Goal: Task Accomplishment & Management: Use online tool/utility

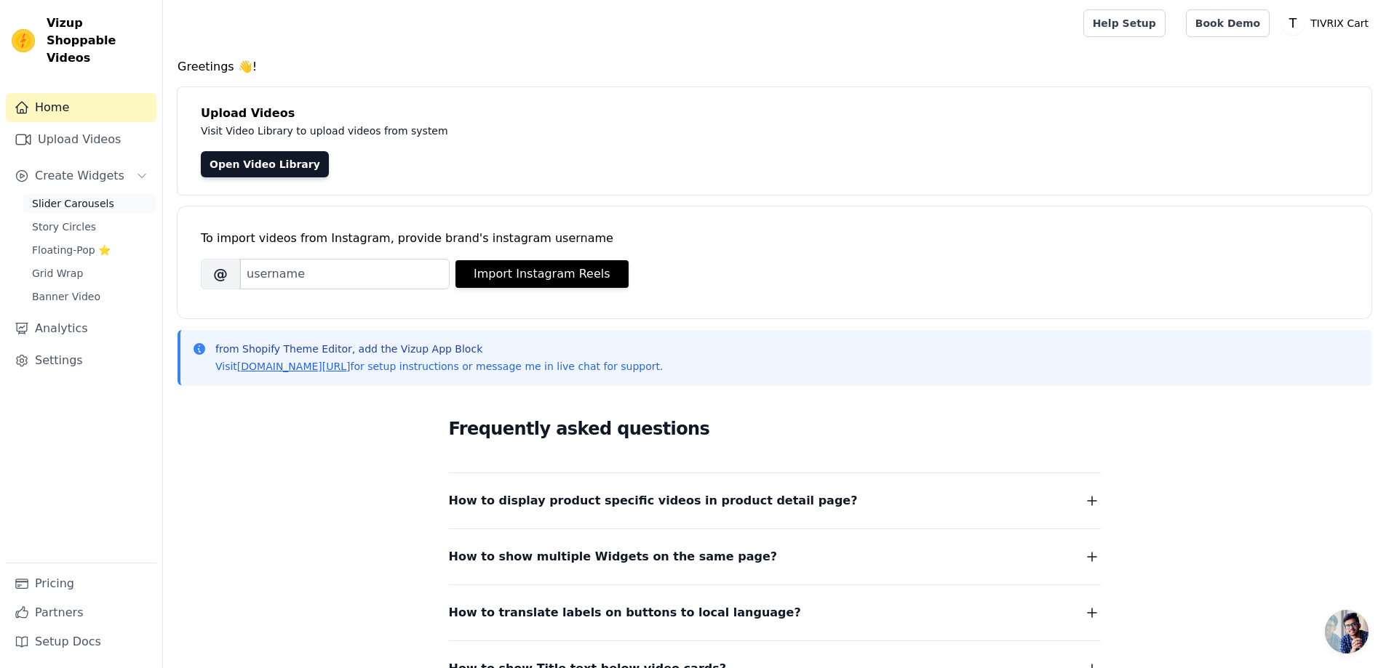
click at [92, 196] on span "Slider Carousels" at bounding box center [73, 203] width 82 height 15
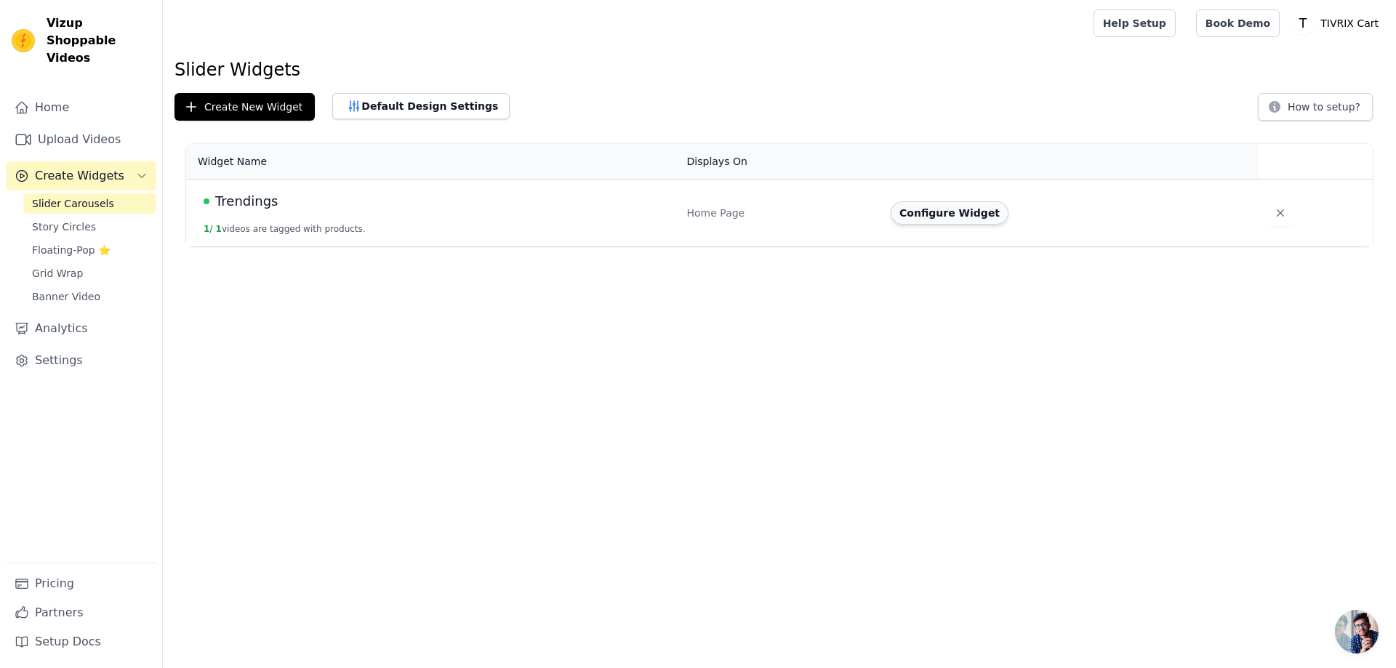
click at [911, 222] on button "Configure Widget" at bounding box center [950, 212] width 118 height 23
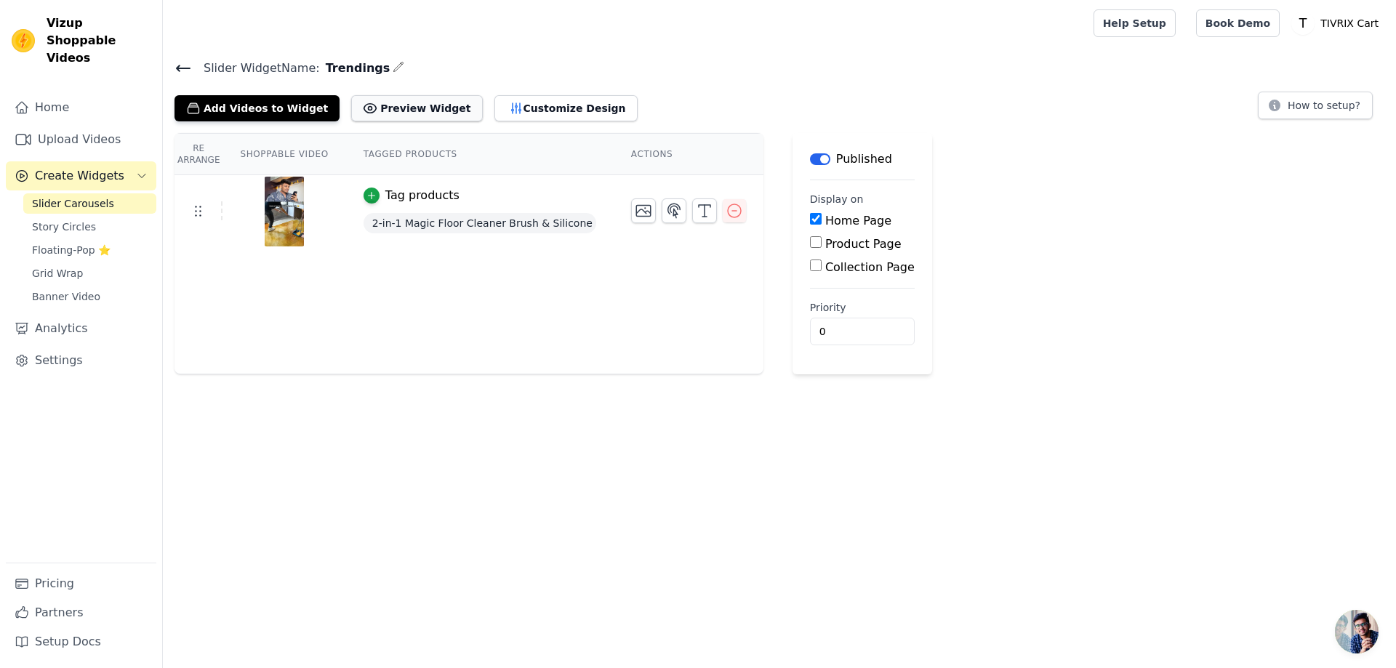
click at [420, 107] on button "Preview Widget" at bounding box center [416, 108] width 131 height 26
click at [810, 249] on div "Product Page" at bounding box center [862, 244] width 105 height 17
click at [810, 244] on input "Product Page" at bounding box center [816, 242] width 12 height 12
checkbox input "true"
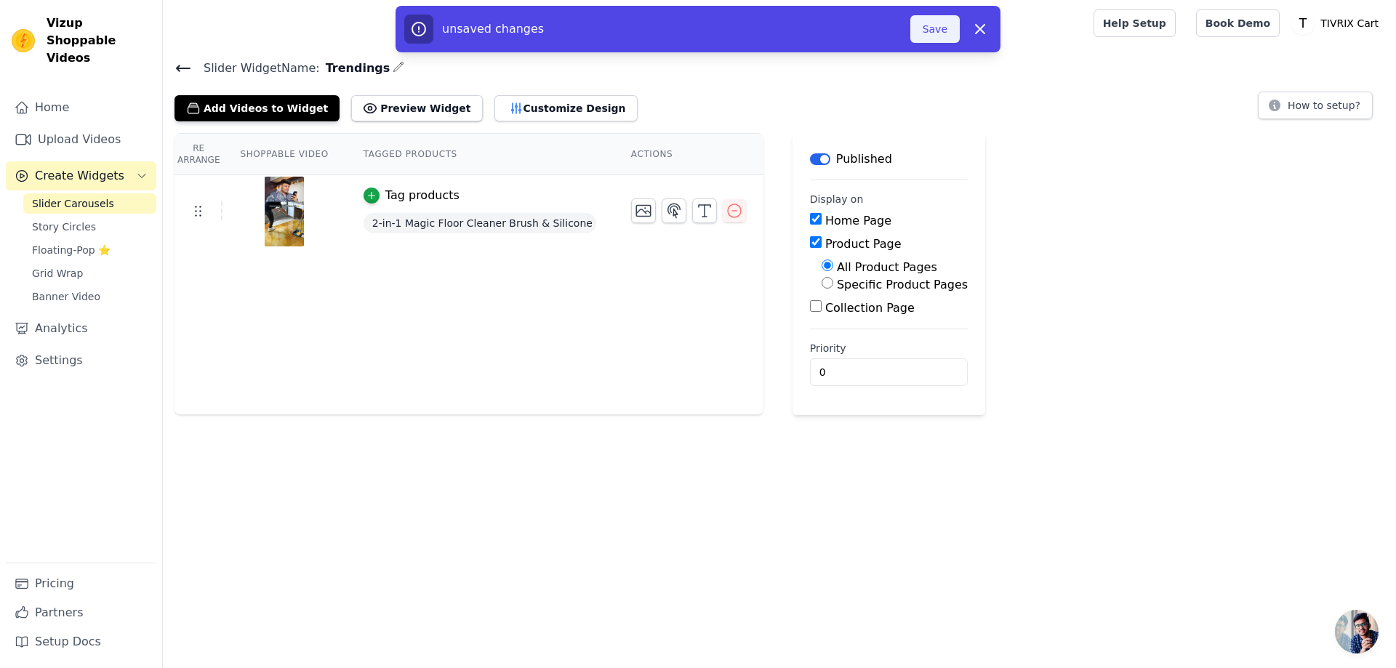
click at [934, 31] on button "Save" at bounding box center [935, 29] width 49 height 28
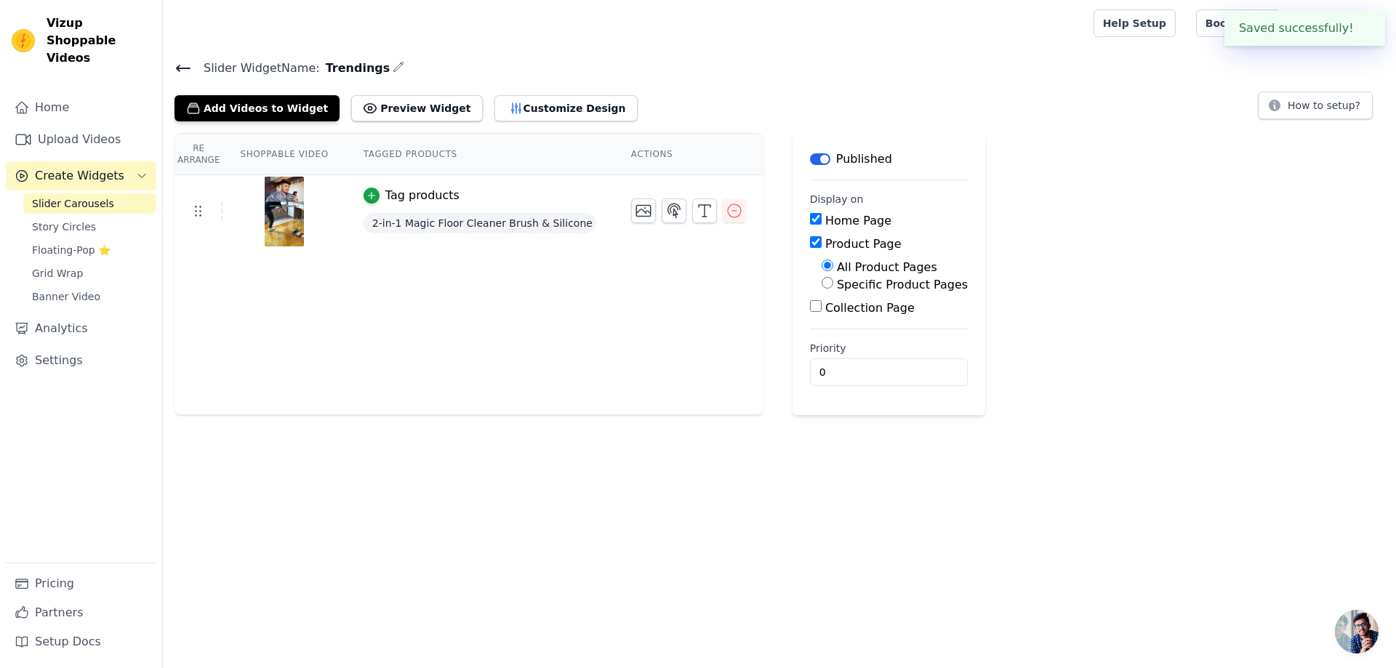
click at [839, 282] on label "Specific Product Pages" at bounding box center [902, 285] width 131 height 14
click at [834, 282] on input "Specific Product Pages" at bounding box center [828, 283] width 12 height 12
radio input "true"
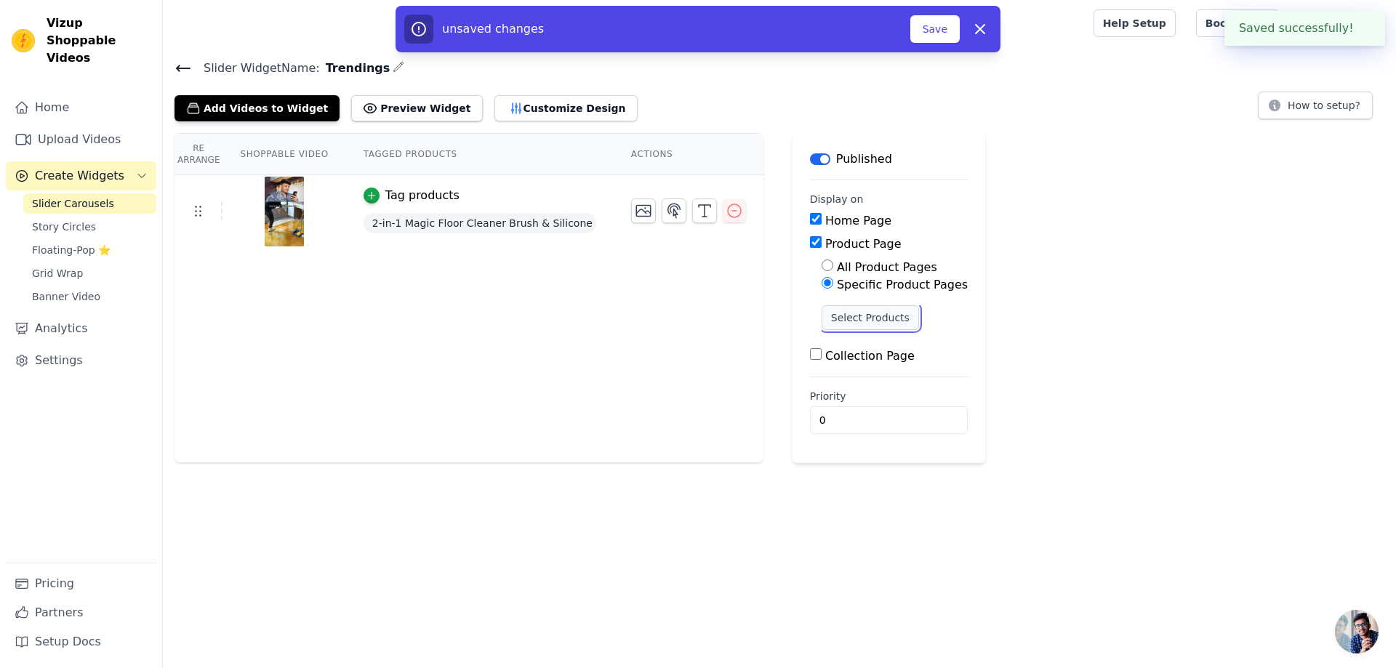
click at [839, 308] on button "Select Products" at bounding box center [870, 317] width 97 height 25
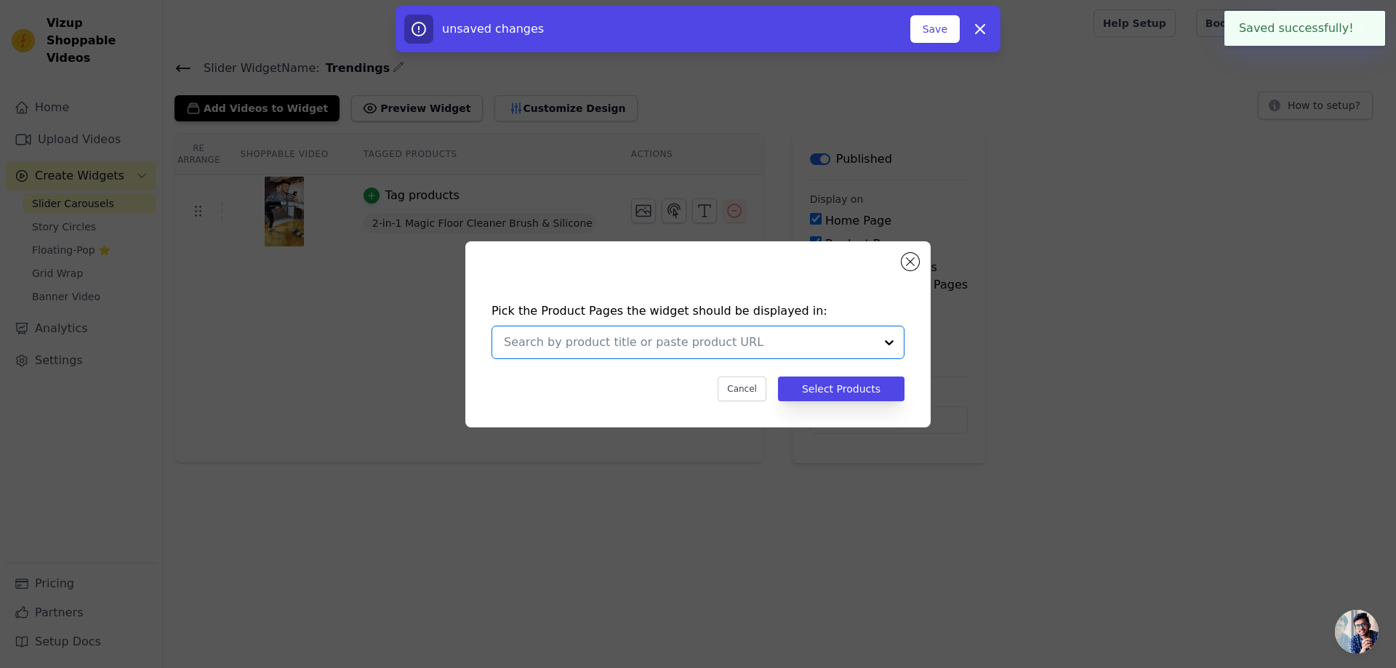
click at [706, 340] on input "text" at bounding box center [689, 342] width 371 height 17
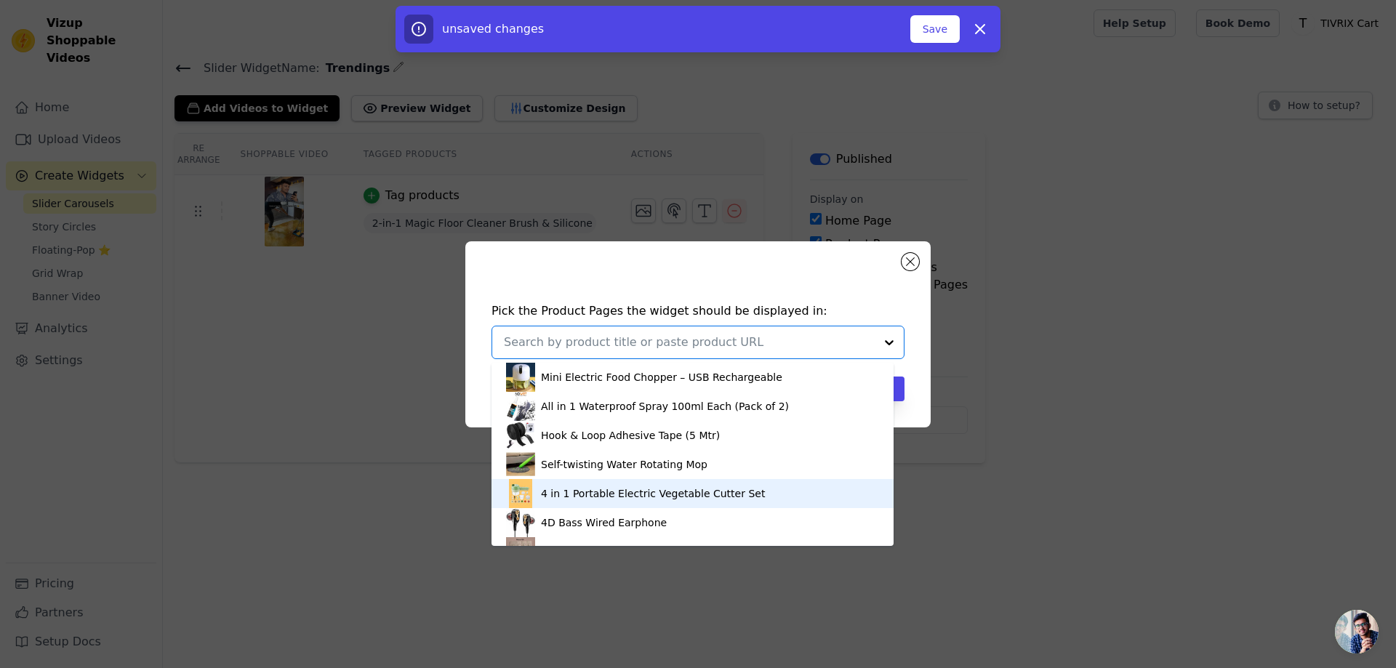
scroll to position [141, 0]
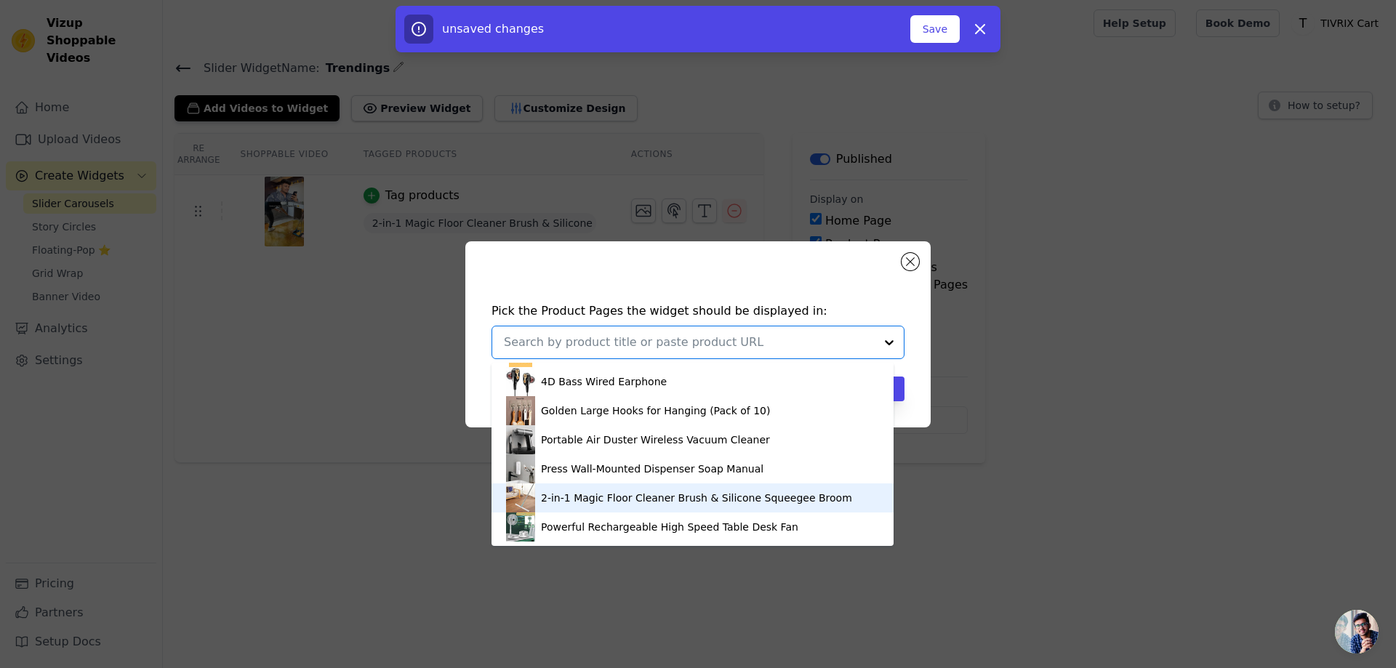
click at [592, 495] on div "2-in-1 Magic Floor Cleaner Brush & Silicone Squeegee Broom" at bounding box center [696, 498] width 311 height 15
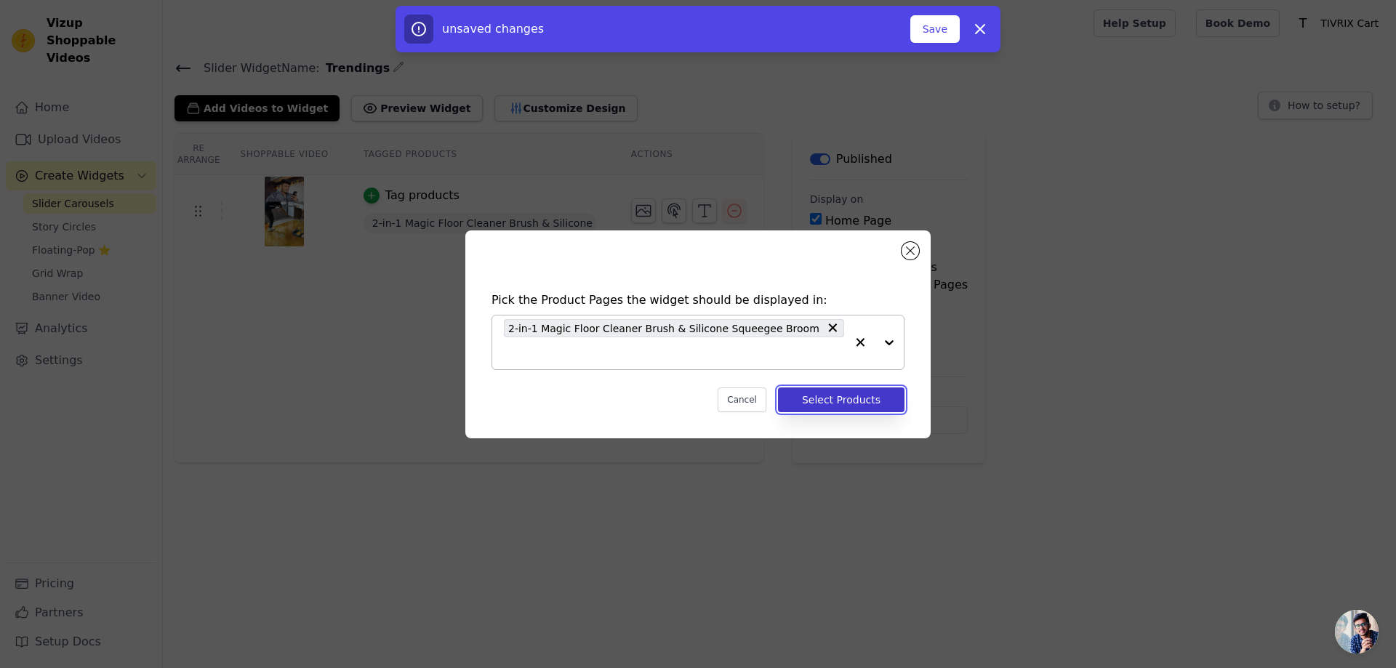
click at [834, 411] on button "Select Products" at bounding box center [841, 400] width 127 height 25
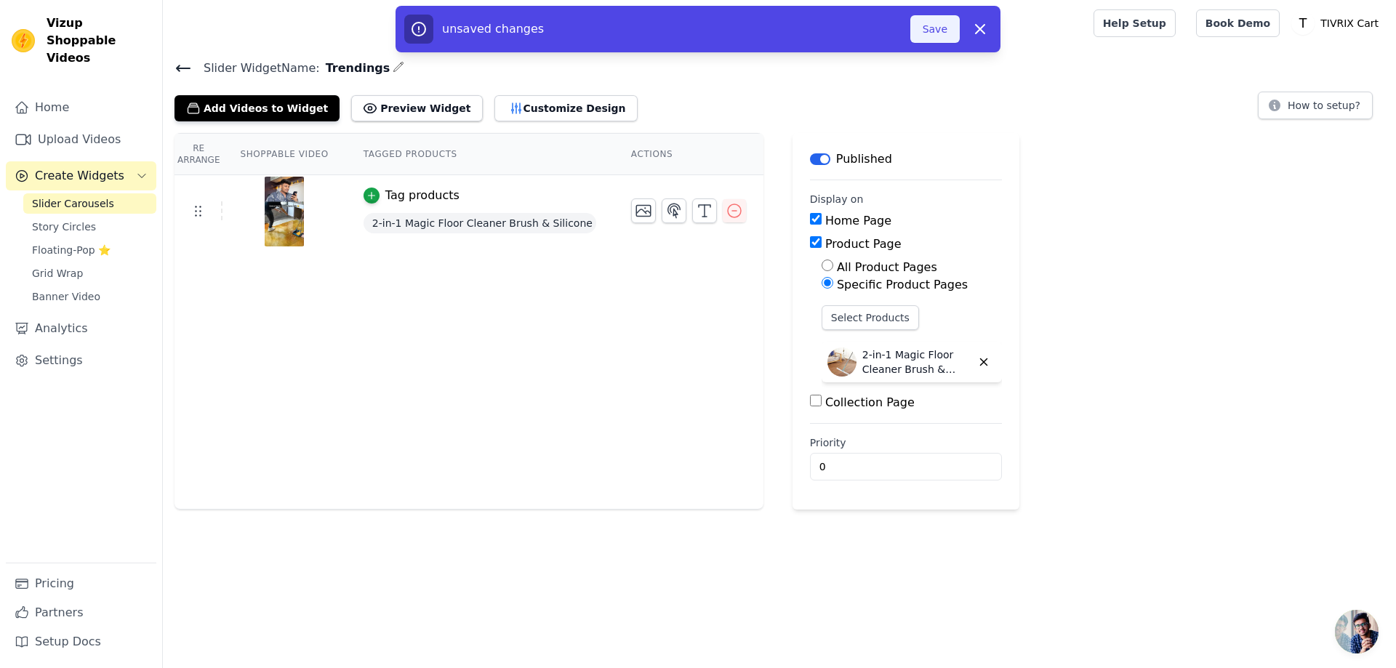
click at [937, 33] on button "Save" at bounding box center [935, 29] width 49 height 28
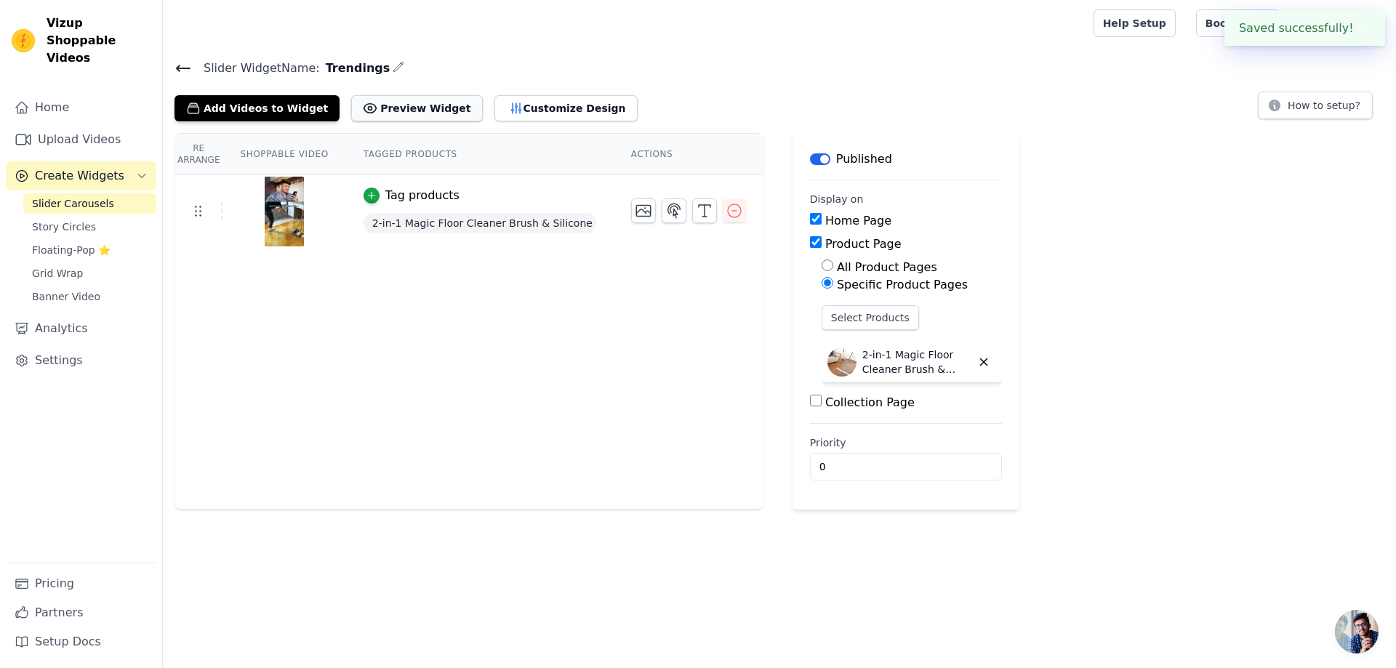
click at [384, 106] on button "Preview Widget" at bounding box center [416, 108] width 131 height 26
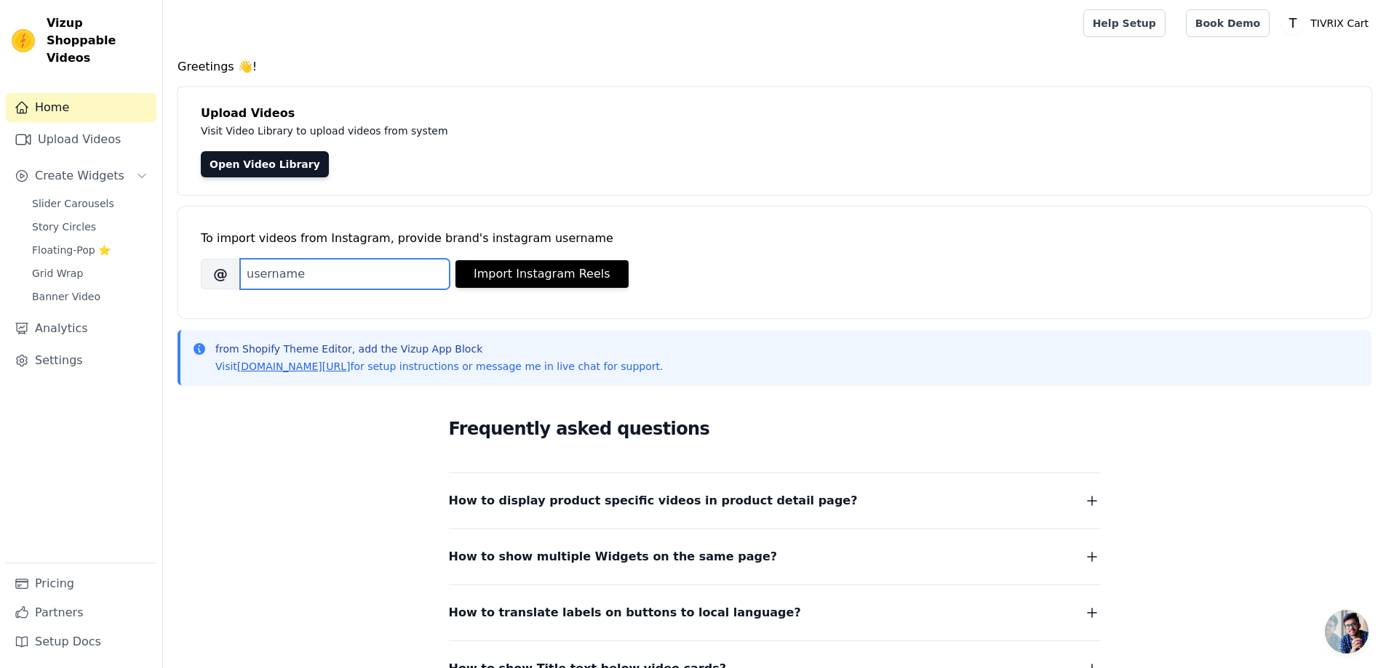
click at [341, 277] on input "Brand's Instagram Username" at bounding box center [344, 274] width 209 height 31
type input "mohitburad_"
click at [560, 276] on button "Import Instagram Reels" at bounding box center [541, 274] width 173 height 28
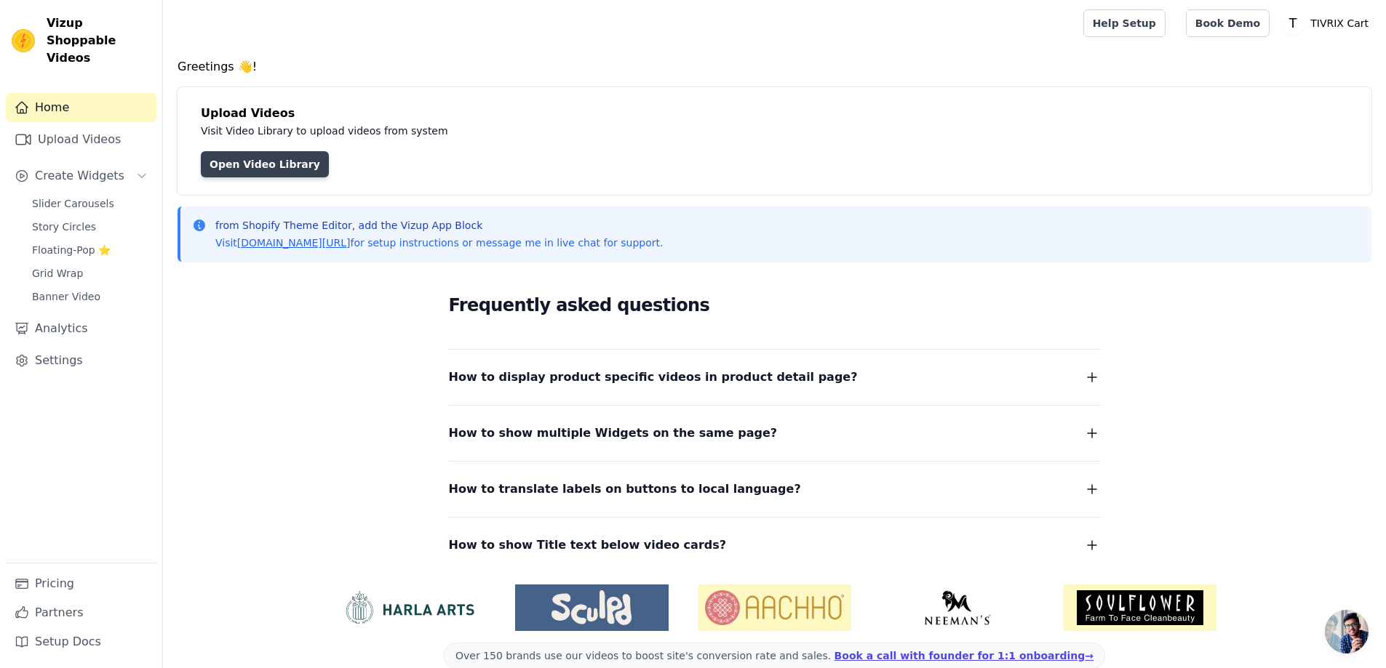
click at [226, 169] on link "Open Video Library" at bounding box center [265, 164] width 128 height 26
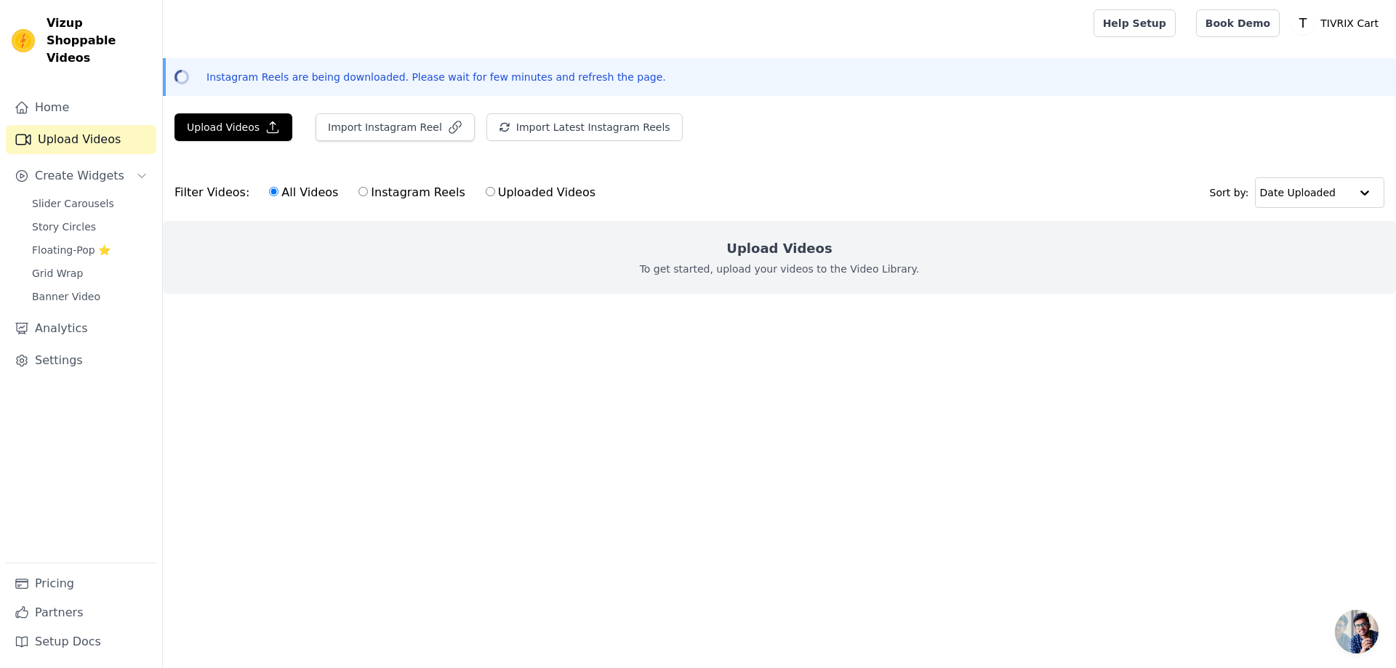
click at [364, 187] on label "Instagram Reels" at bounding box center [412, 192] width 108 height 19
click at [364, 187] on input "Instagram Reels" at bounding box center [363, 191] width 9 height 9
radio input "true"
click at [132, 161] on button "Create Widgets" at bounding box center [81, 175] width 151 height 29
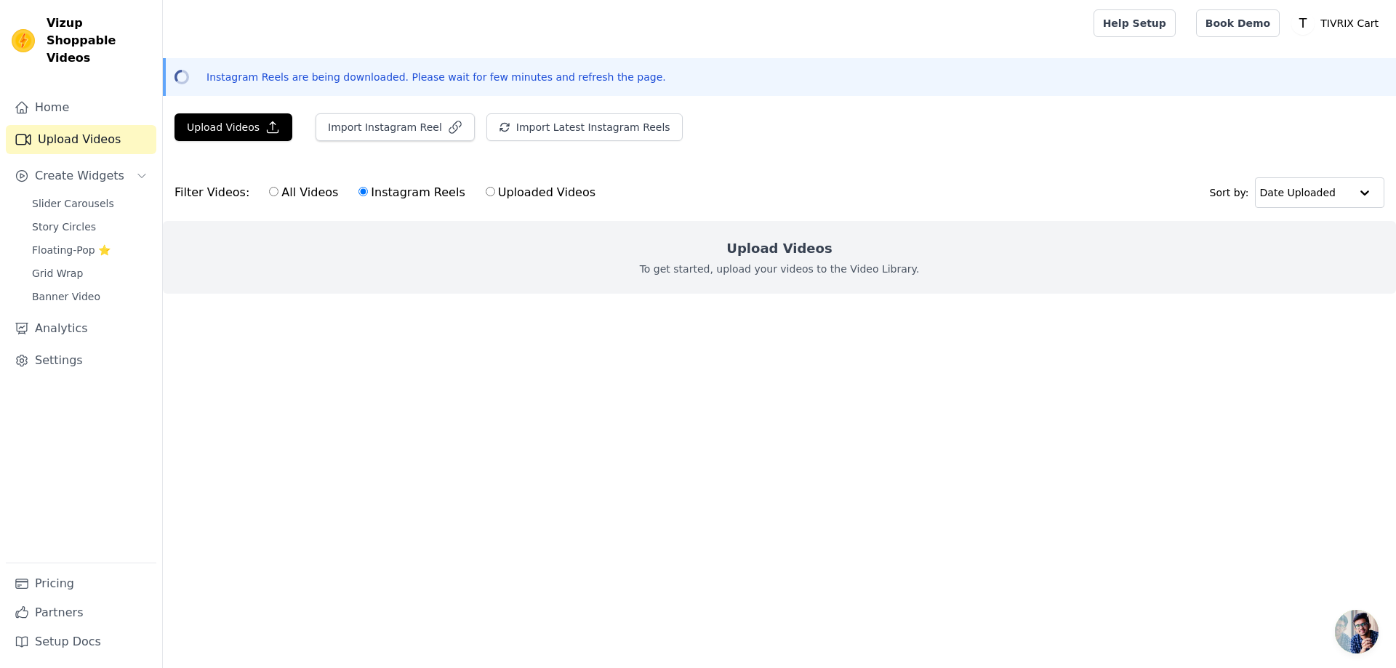
click at [540, 74] on p "Instagram Reels are being downloaded. Please wait for few minutes and refresh t…" at bounding box center [437, 77] width 460 height 15
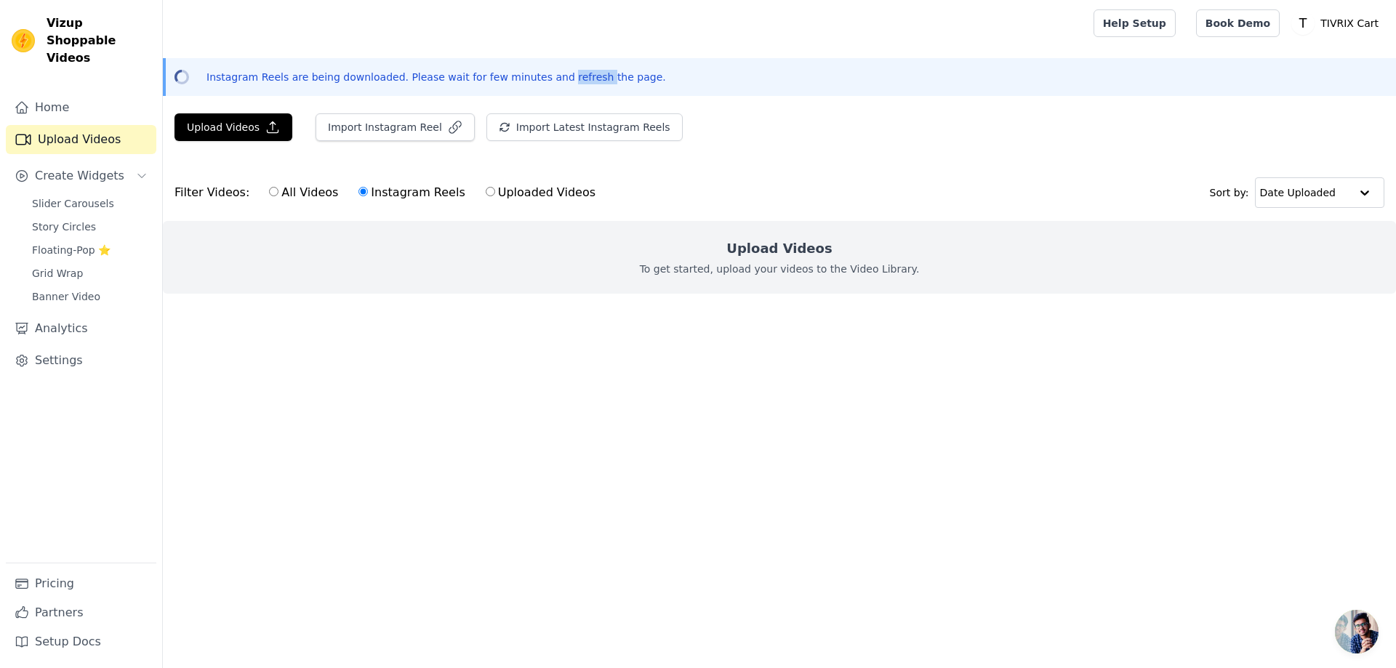
click at [540, 74] on p "Instagram Reels are being downloaded. Please wait for few minutes and refresh t…" at bounding box center [437, 77] width 460 height 15
click at [79, 93] on link "Home" at bounding box center [81, 107] width 151 height 29
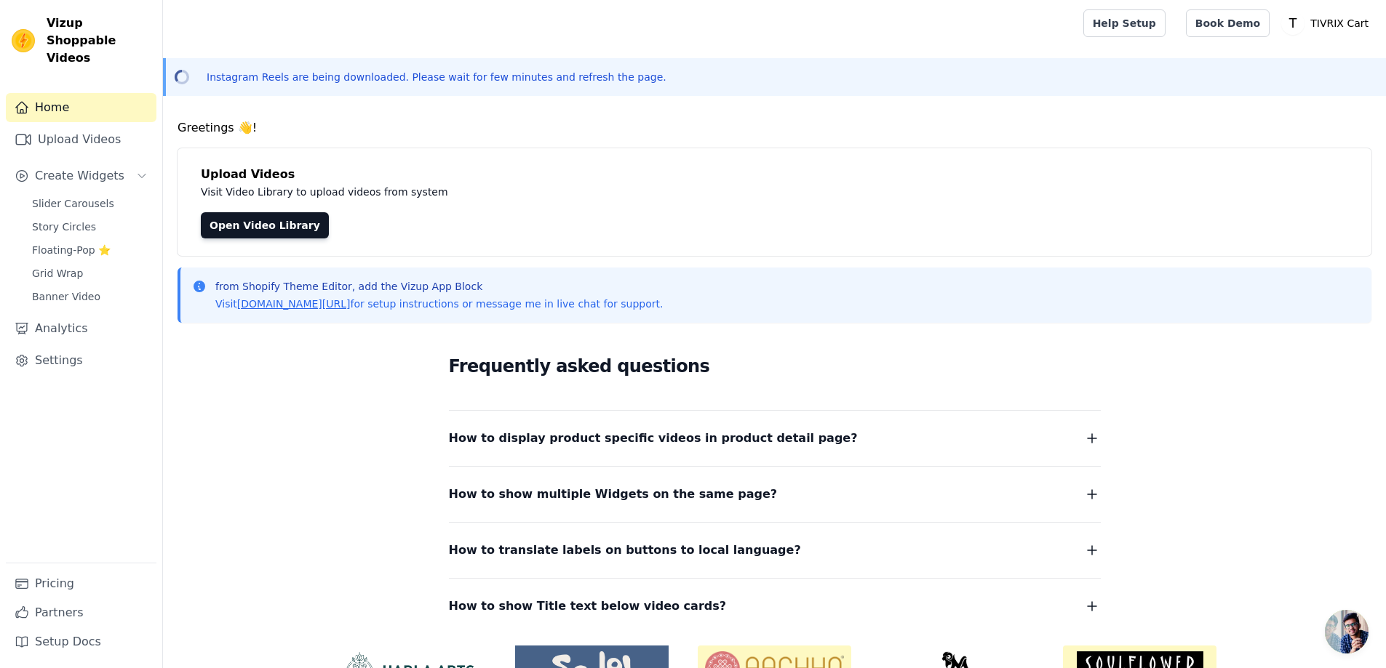
click at [248, 187] on p "Visit Video Library to upload videos from system" at bounding box center [527, 191] width 652 height 17
click at [252, 233] on link "Open Video Library" at bounding box center [265, 225] width 128 height 26
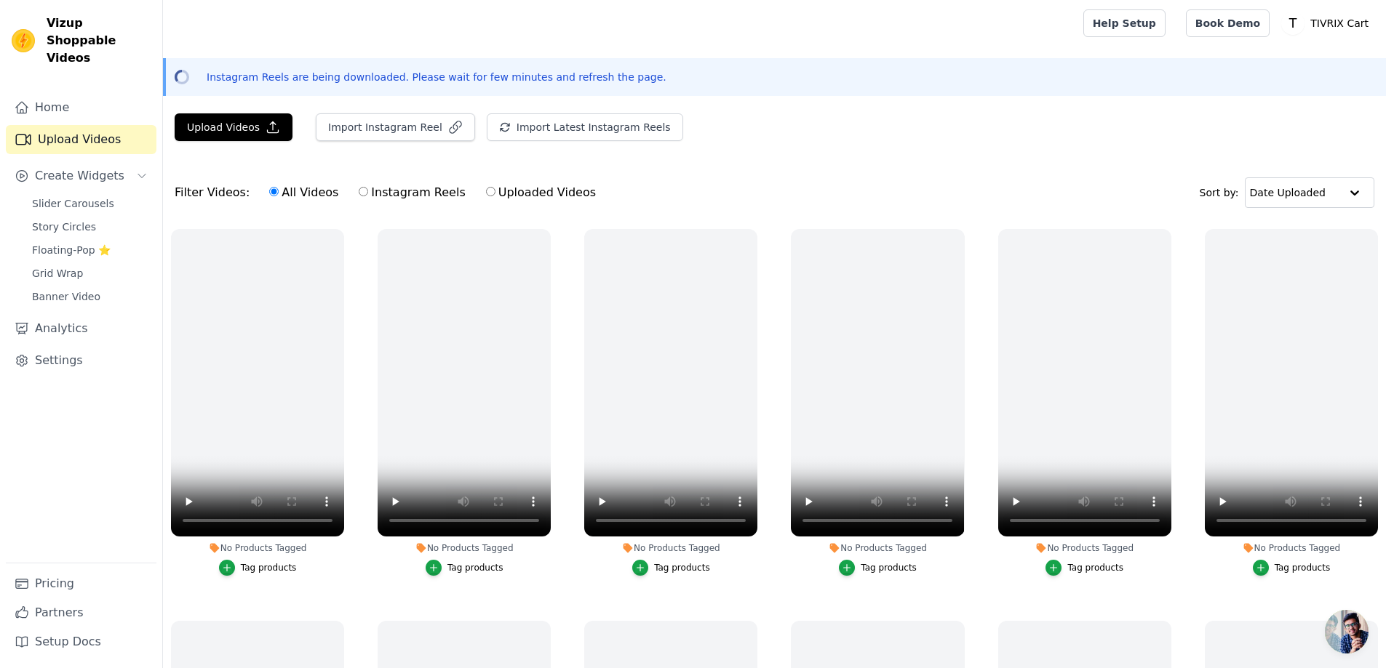
click at [359, 194] on input "Instagram Reels" at bounding box center [363, 191] width 9 height 9
radio input "true"
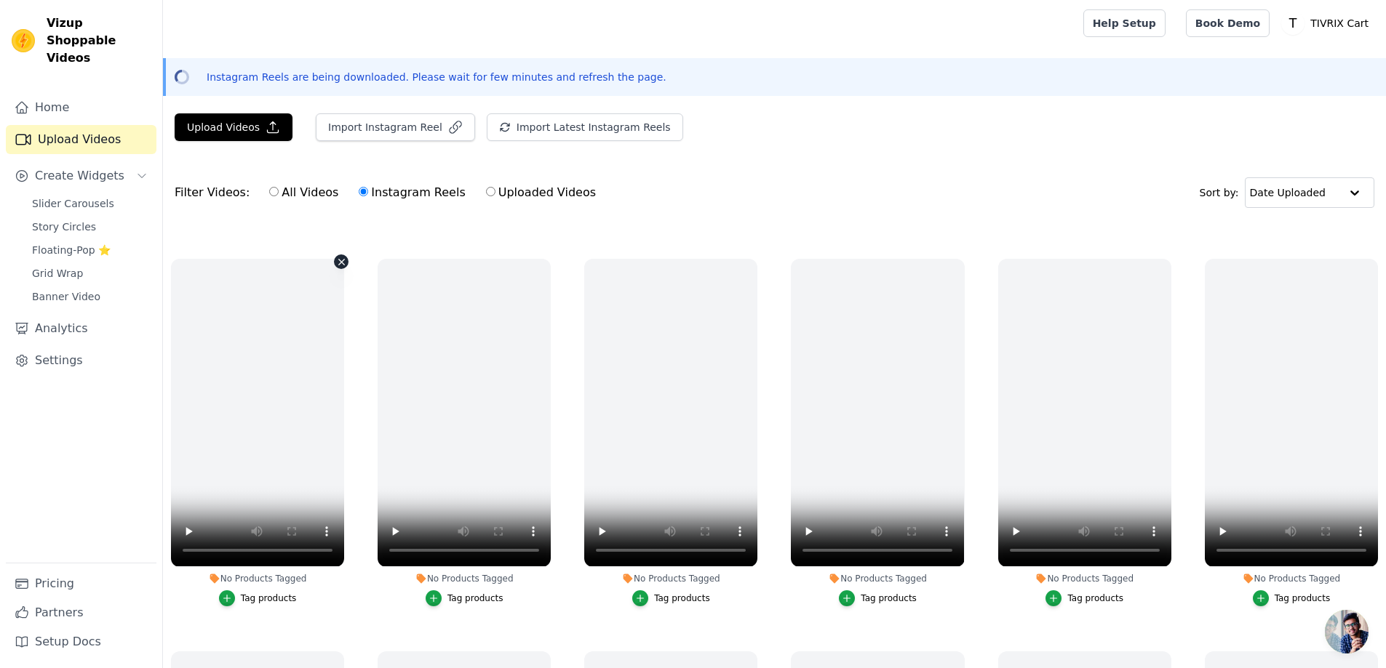
scroll to position [364, 0]
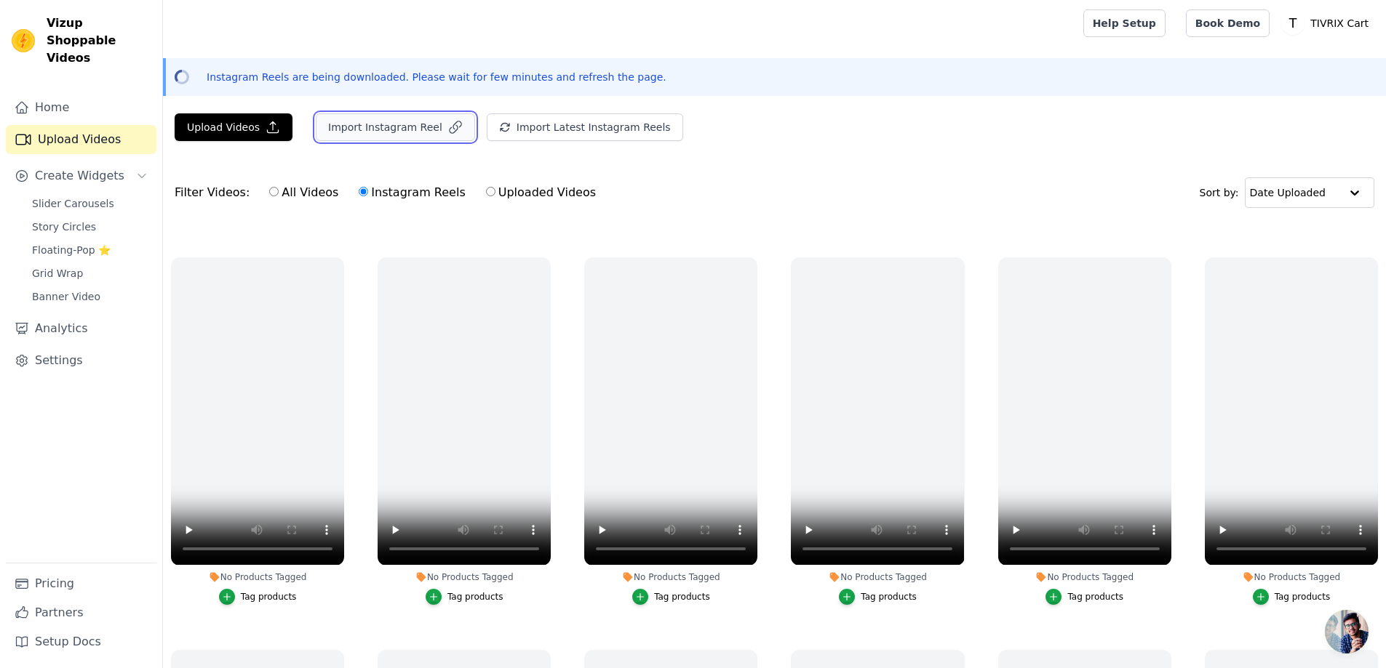
click at [377, 130] on button "Import Instagram Reel" at bounding box center [395, 127] width 159 height 28
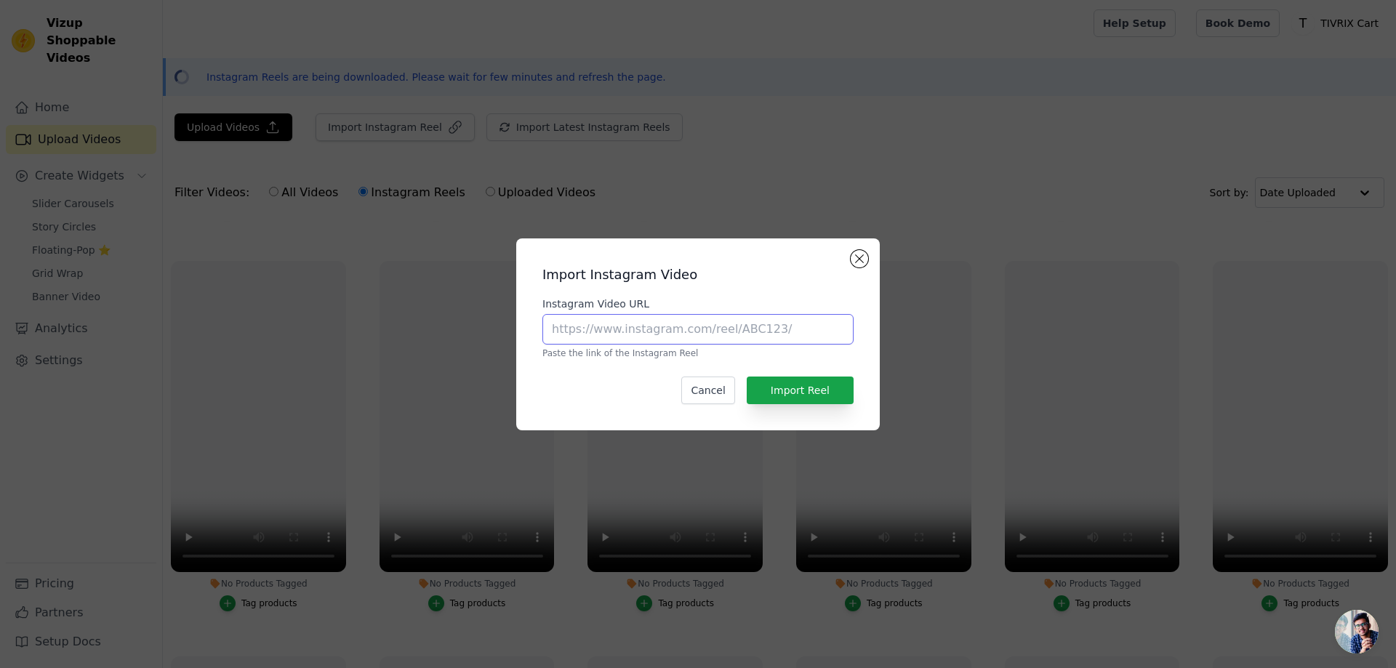
click at [733, 327] on input "Instagram Video URL" at bounding box center [698, 329] width 311 height 31
paste input "https://www.instagram.com/reel/DLABJIBTjW1/"
type input "https://www.instagram.com/reel/DLABJIBTjW1/"
click at [774, 388] on button "Import Reel" at bounding box center [800, 391] width 107 height 28
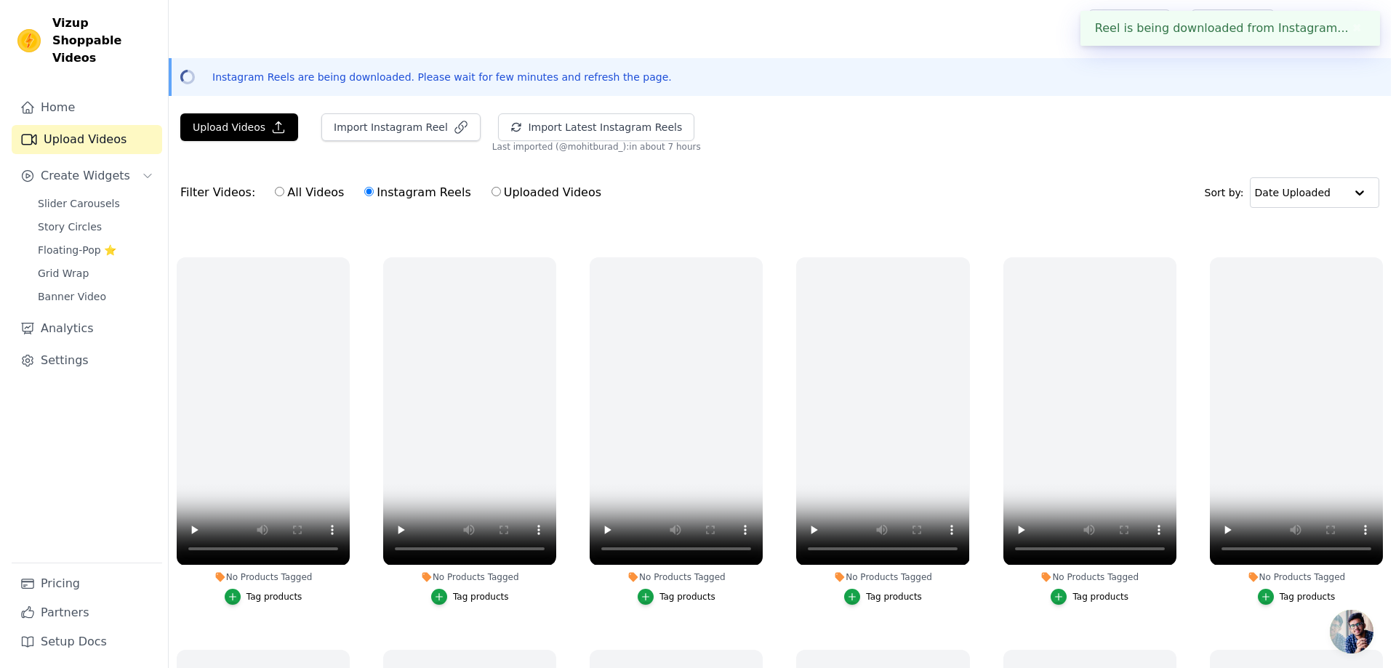
scroll to position [1534, 0]
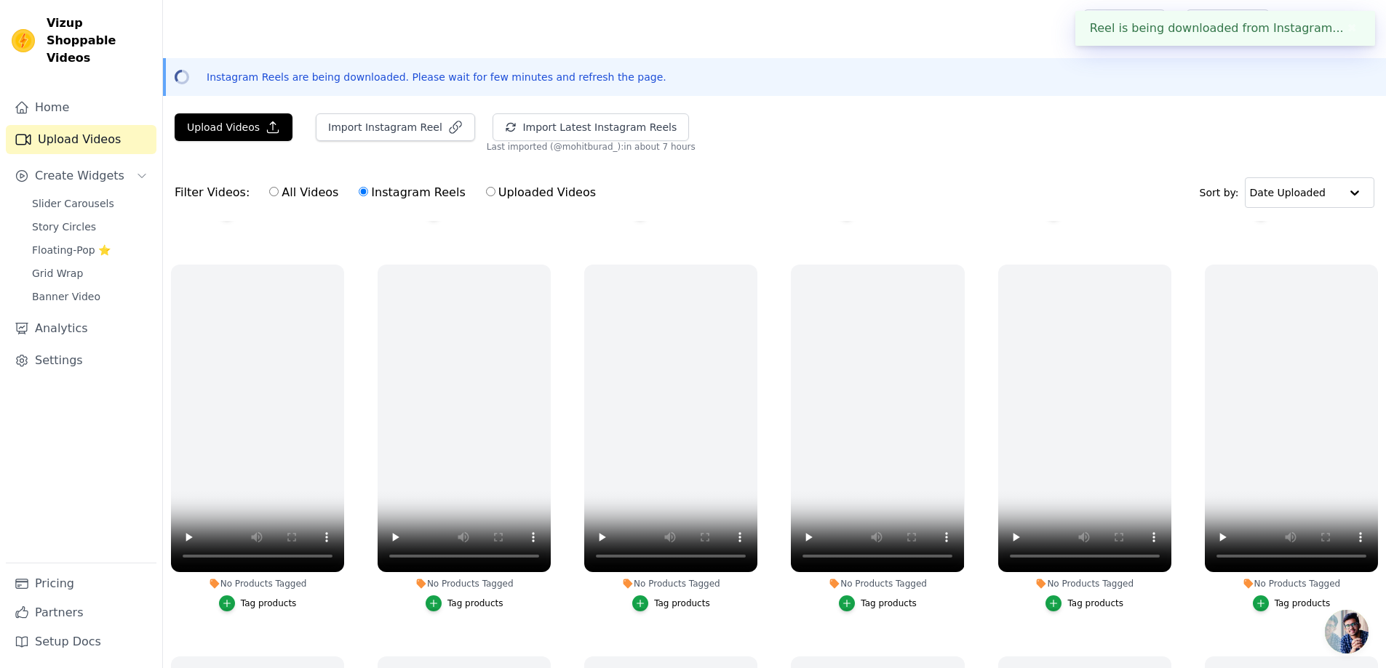
click at [247, 74] on p "Instagram Reels are being downloaded. Please wait for few minutes and refresh t…" at bounding box center [437, 77] width 460 height 15
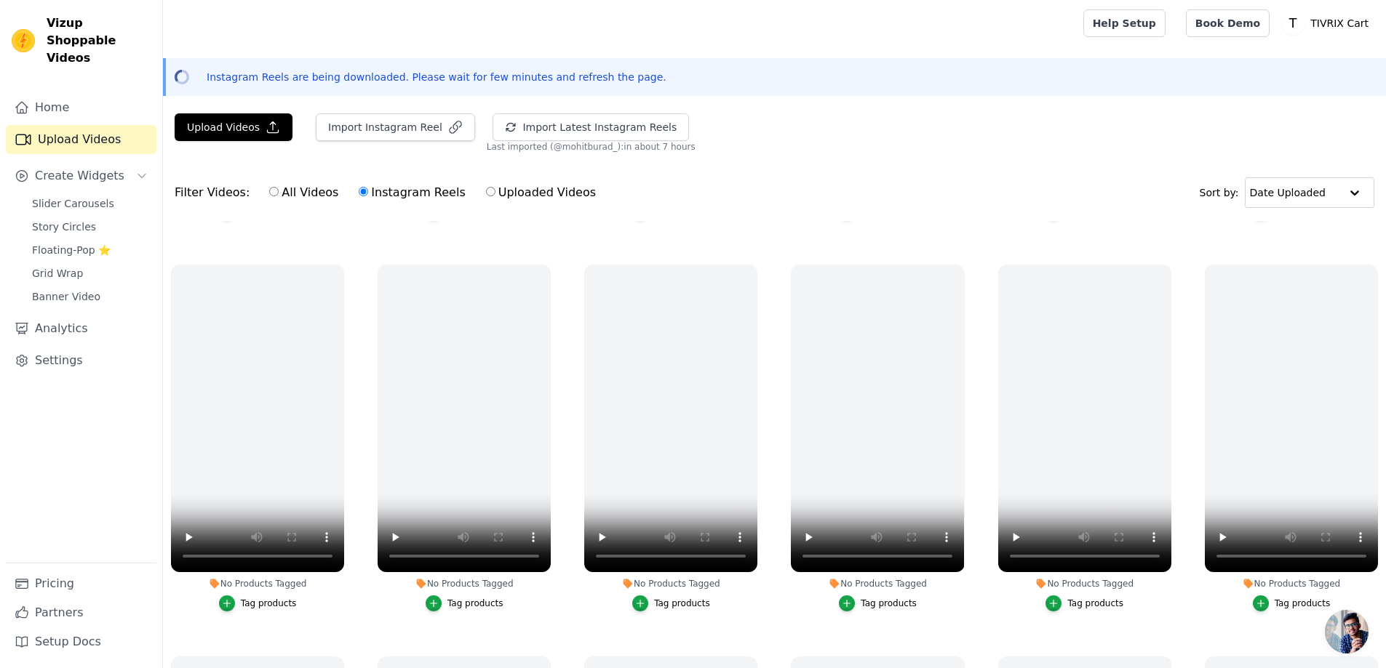
drag, startPoint x: 247, startPoint y: 74, endPoint x: 741, endPoint y: 85, distance: 494.7
click at [741, 85] on div "Instagram Reels are being downloaded. Please wait for few minutes and refresh t…" at bounding box center [774, 77] width 1223 height 38
click at [485, 196] on label "Uploaded Videos" at bounding box center [540, 192] width 111 height 19
click at [486, 196] on input "Uploaded Videos" at bounding box center [490, 191] width 9 height 9
radio input "true"
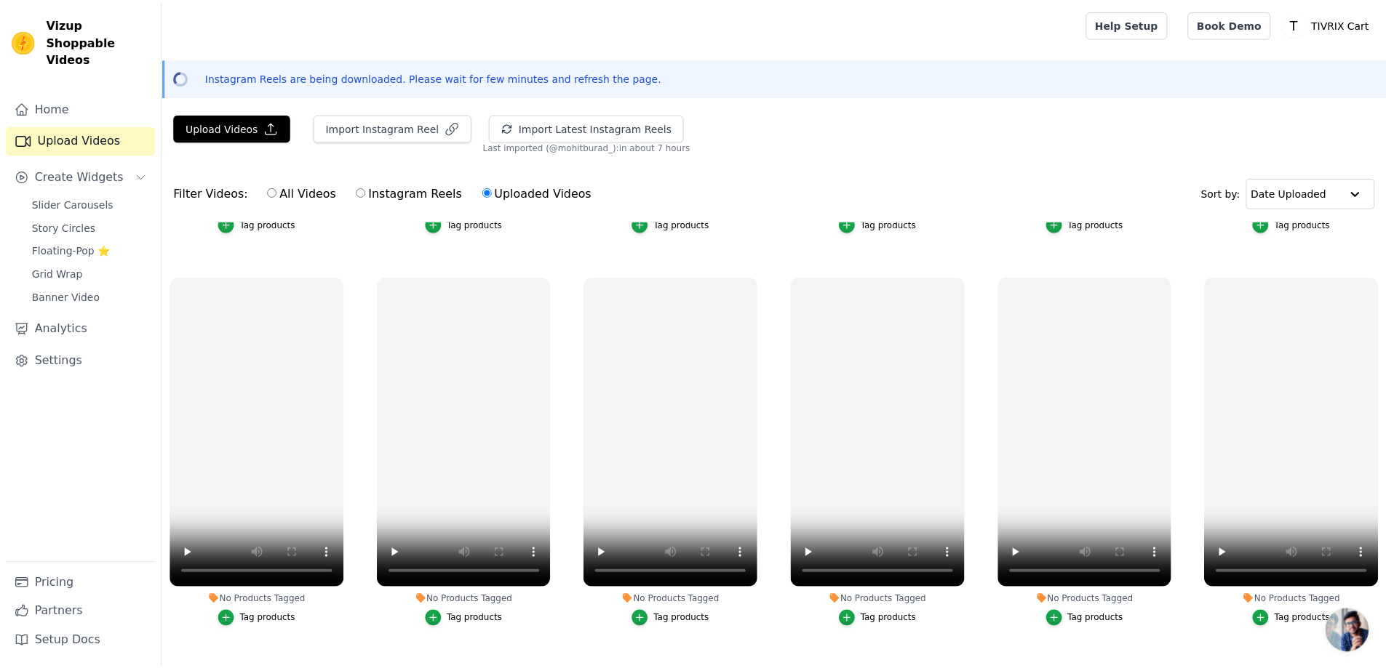
scroll to position [0, 0]
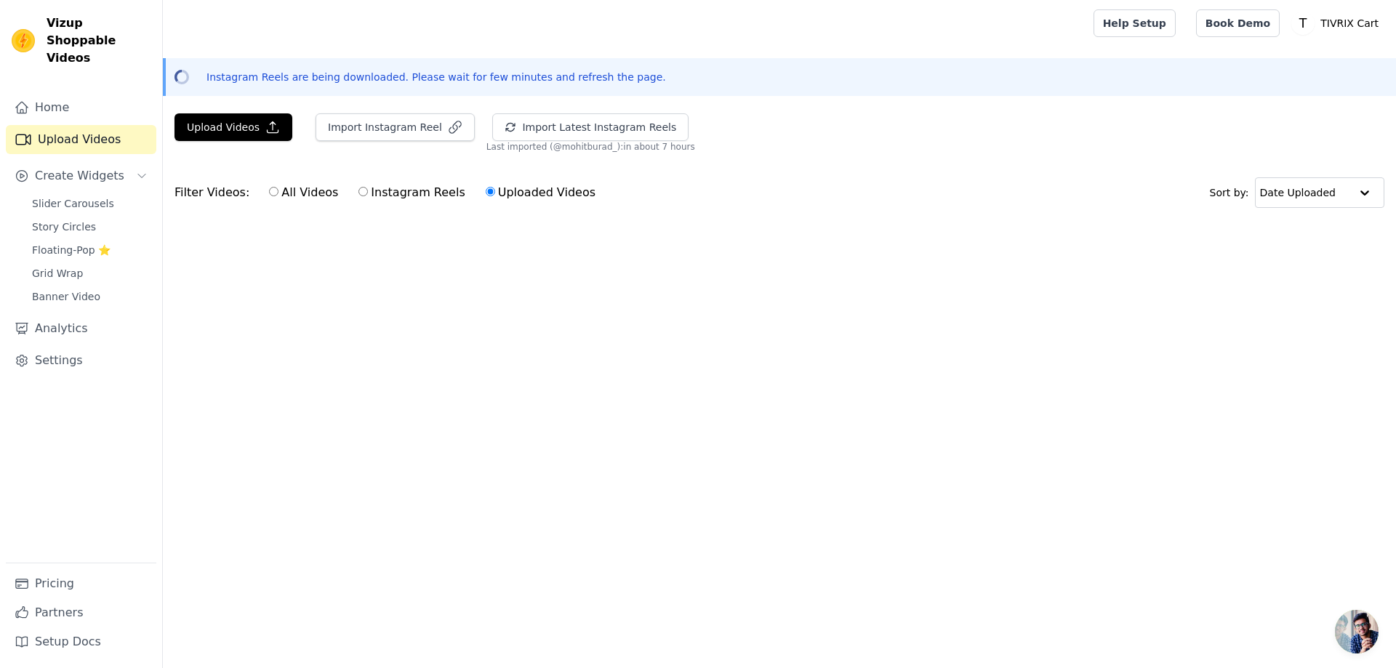
click at [373, 193] on label "Instagram Reels" at bounding box center [412, 192] width 108 height 19
click at [368, 193] on input "Instagram Reels" at bounding box center [363, 191] width 9 height 9
radio input "true"
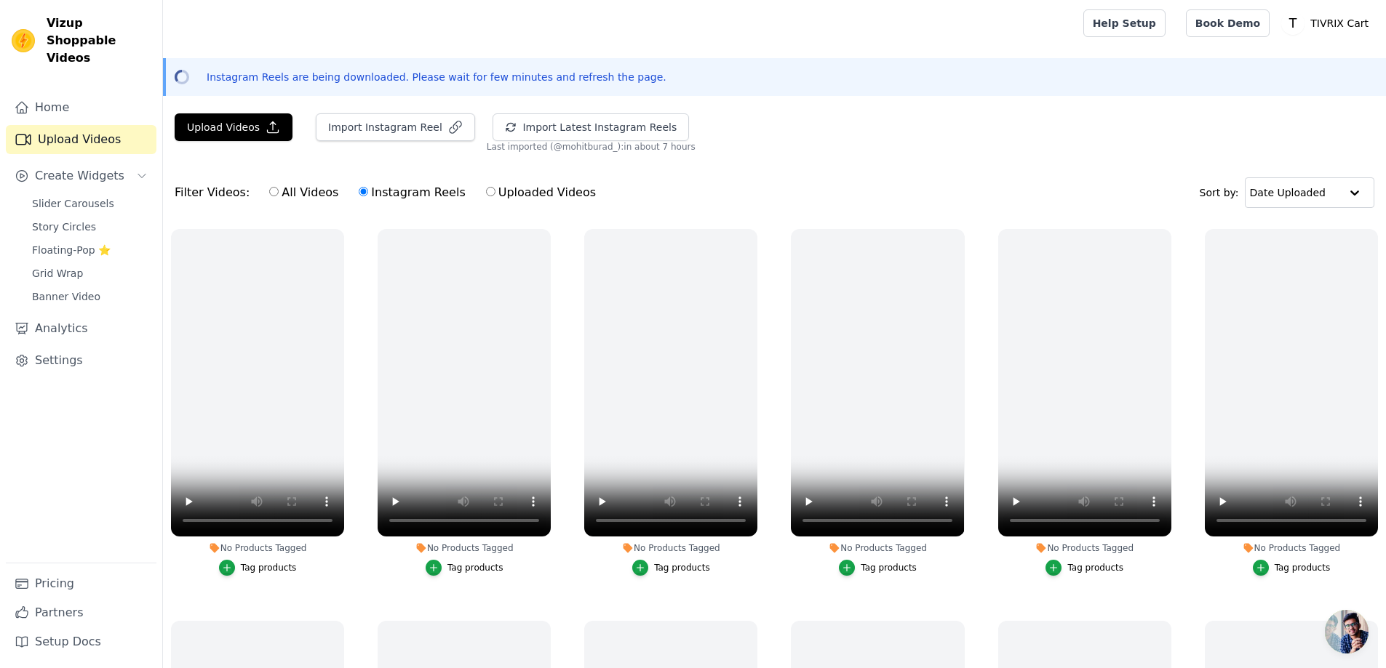
click at [68, 127] on link "Upload Videos" at bounding box center [81, 139] width 151 height 29
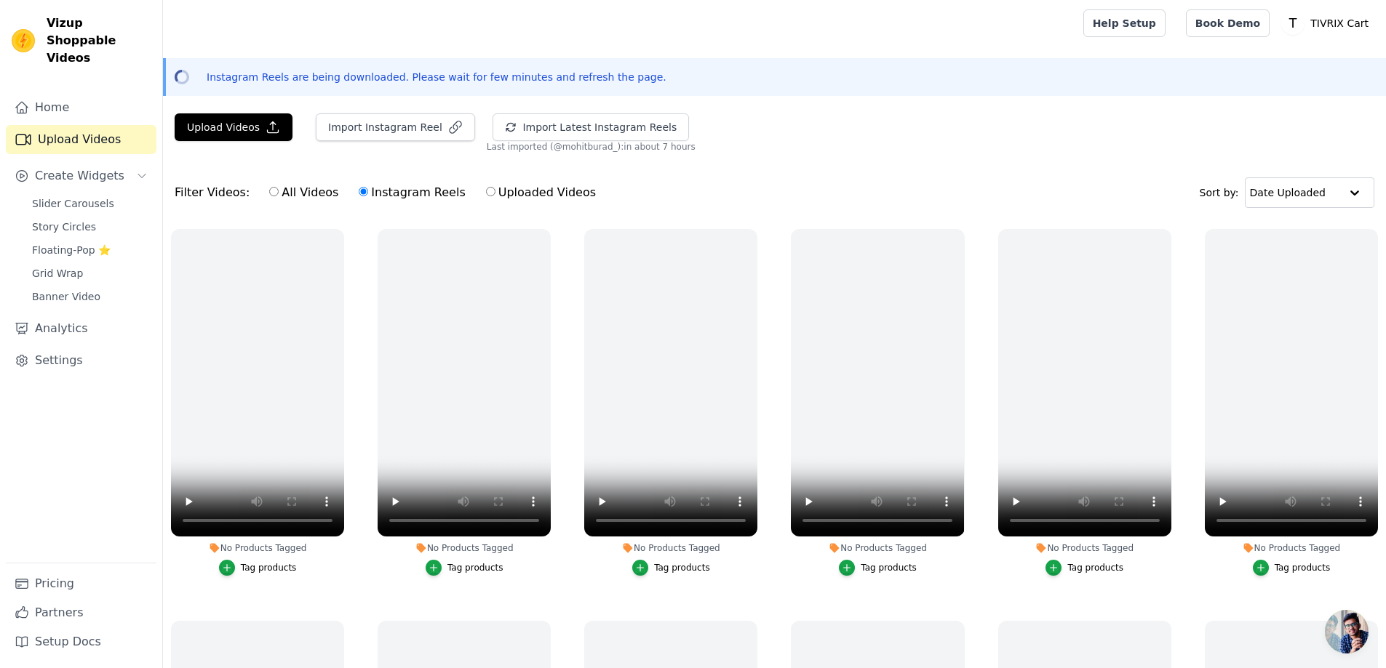
click at [68, 127] on link "Upload Videos" at bounding box center [81, 139] width 151 height 29
click at [172, 88] on div "Instagram Reels are being downloaded. Please wait for few minutes and refresh t…" at bounding box center [774, 77] width 1223 height 38
click at [184, 78] on icon at bounding box center [181, 77] width 19 height 19
click at [184, 78] on icon at bounding box center [182, 77] width 20 height 20
click at [602, 81] on p "Instagram Reels are being downloaded. Please wait for few minutes and refresh t…" at bounding box center [437, 77] width 460 height 15
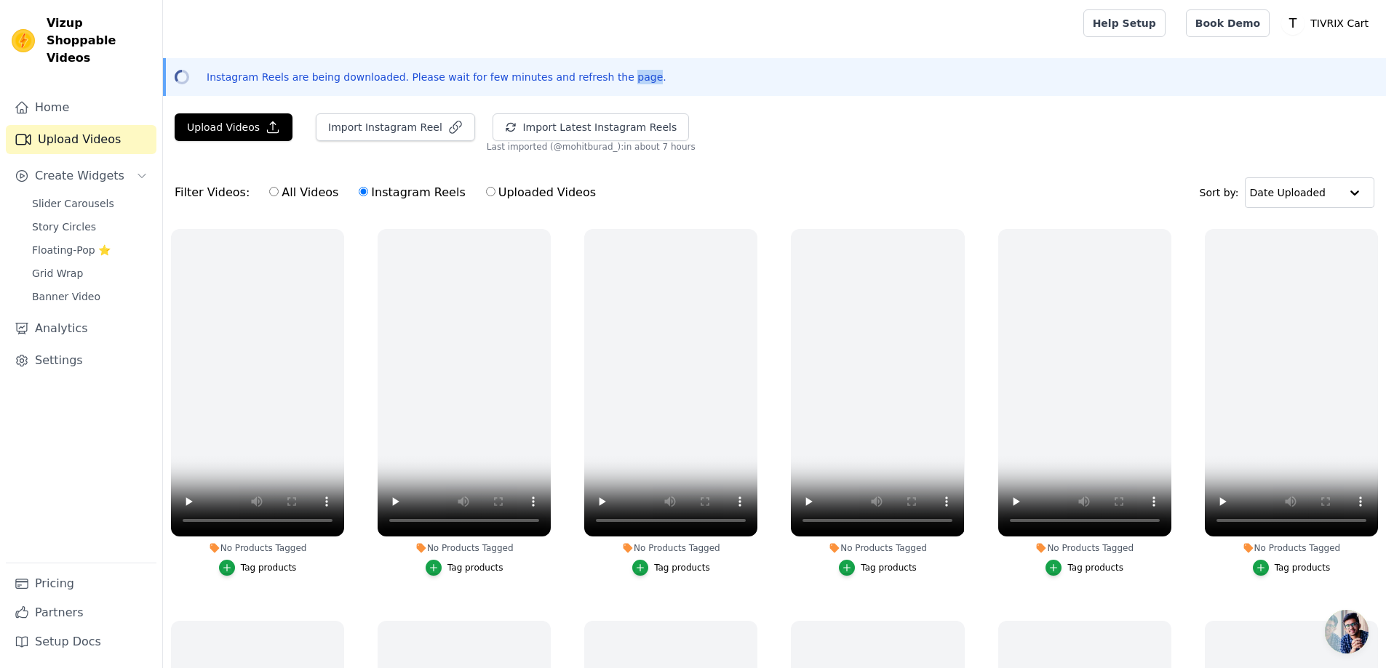
click at [602, 81] on p "Instagram Reels are being downloaded. Please wait for few minutes and refresh t…" at bounding box center [437, 77] width 460 height 15
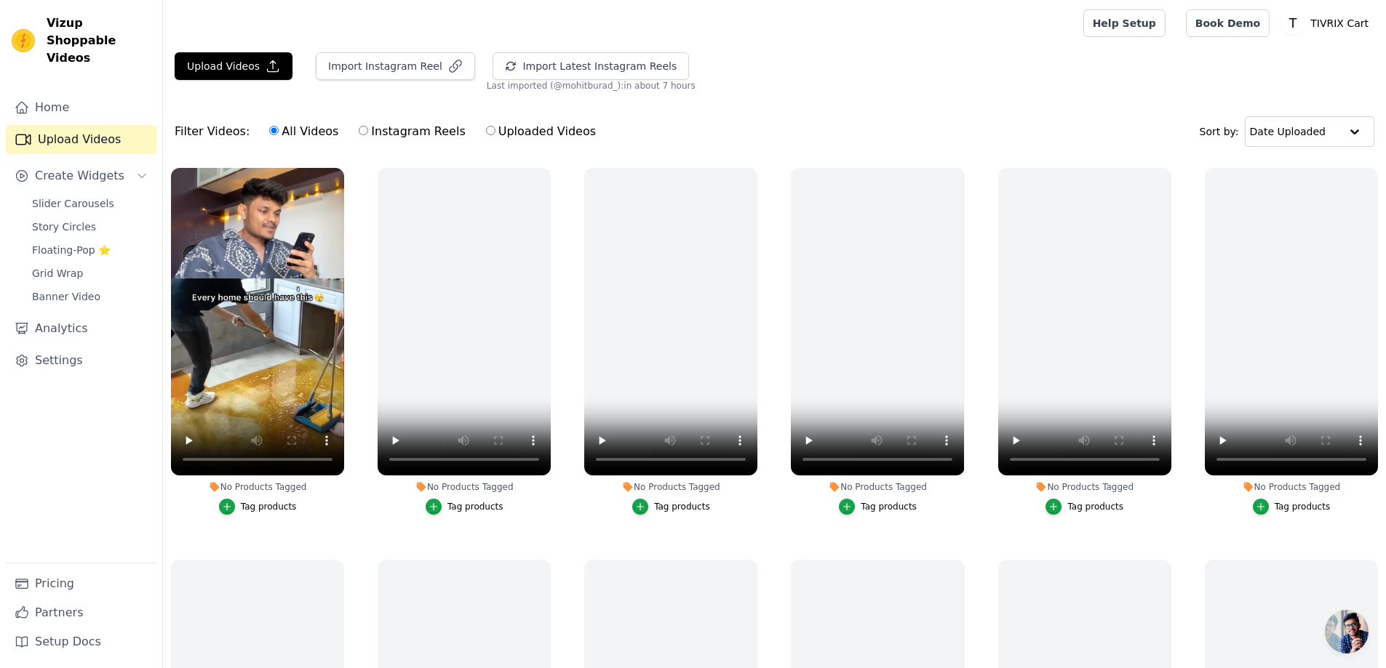
click at [572, 89] on span "Last imported (@ mohitburad_ ): in about 7 hours" at bounding box center [591, 86] width 209 height 12
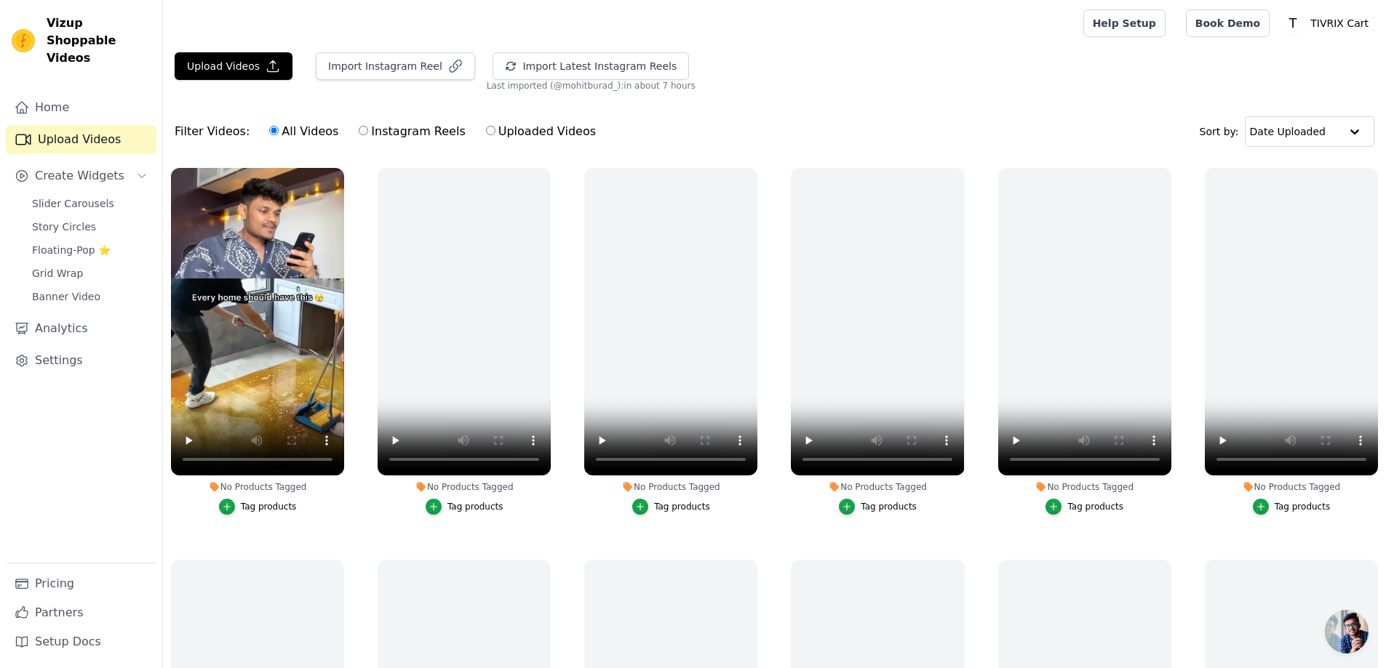
click at [407, 147] on div "All Videos Instagram Reels Uploaded Videos" at bounding box center [432, 131] width 343 height 33
click at [419, 132] on label "Instagram Reels" at bounding box center [412, 131] width 108 height 19
click at [368, 132] on input "Instagram Reels" at bounding box center [363, 130] width 9 height 9
radio input "true"
click at [485, 130] on label "Uploaded Videos" at bounding box center [540, 131] width 111 height 19
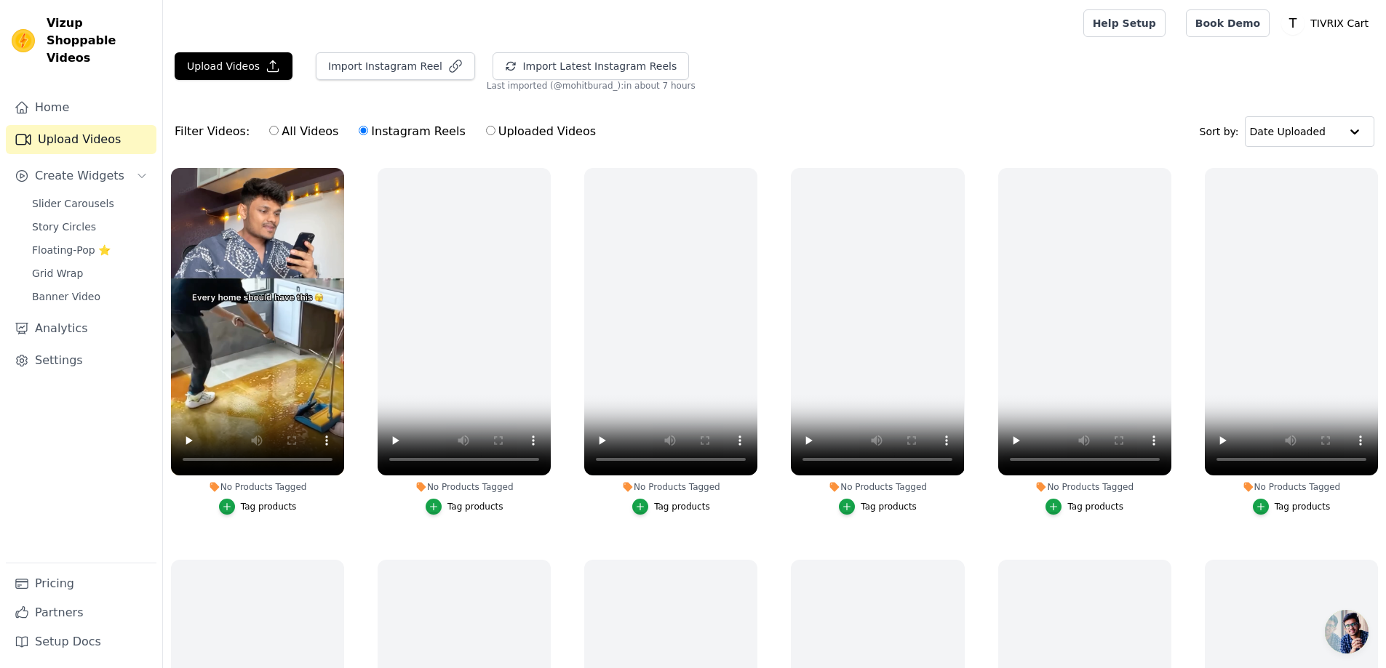
click at [486, 130] on input "Uploaded Videos" at bounding box center [490, 130] width 9 height 9
radio input "true"
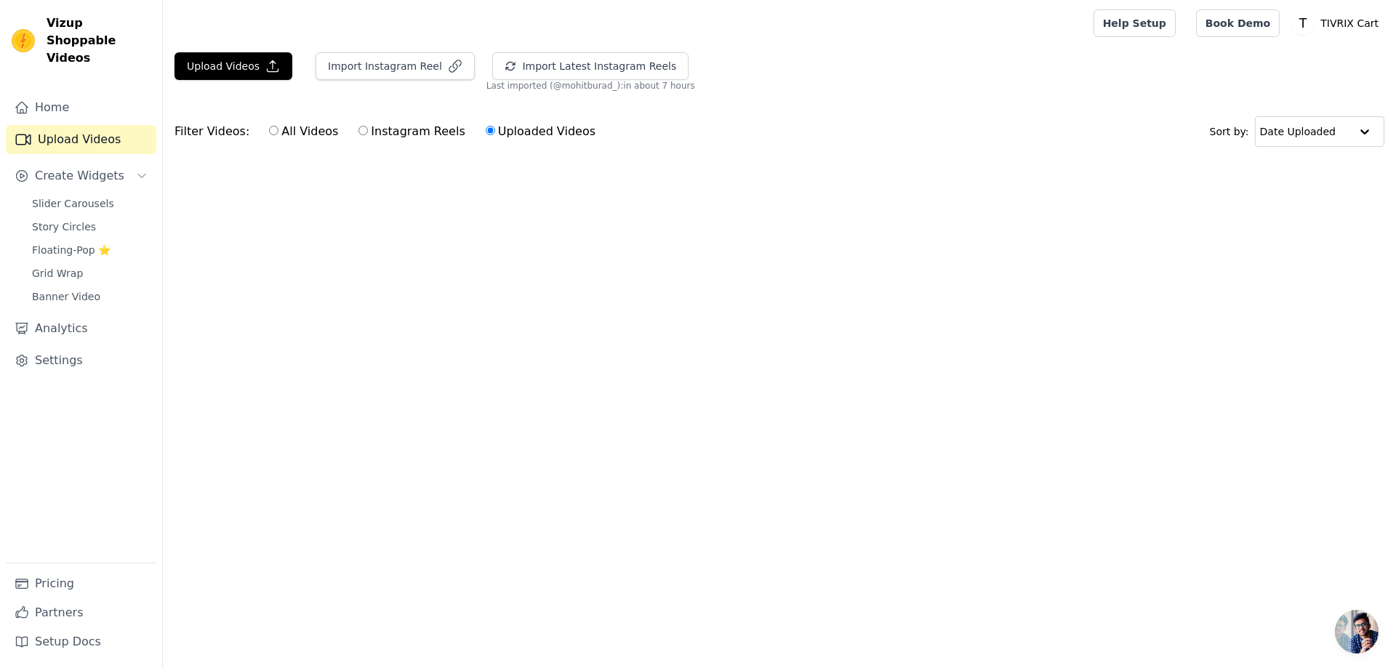
click at [514, 218] on html "Vizup Shoppable Videos Home Upload Videos Create Widgets Slider Carousels Story…" at bounding box center [698, 109] width 1396 height 218
click at [487, 218] on html "Vizup Shoppable Videos Home Upload Videos Create Widgets Slider Carousels Story…" at bounding box center [698, 109] width 1396 height 218
click at [486, 218] on html "Vizup Shoppable Videos Home Upload Videos Create Widgets Slider Carousels Story…" at bounding box center [698, 109] width 1396 height 218
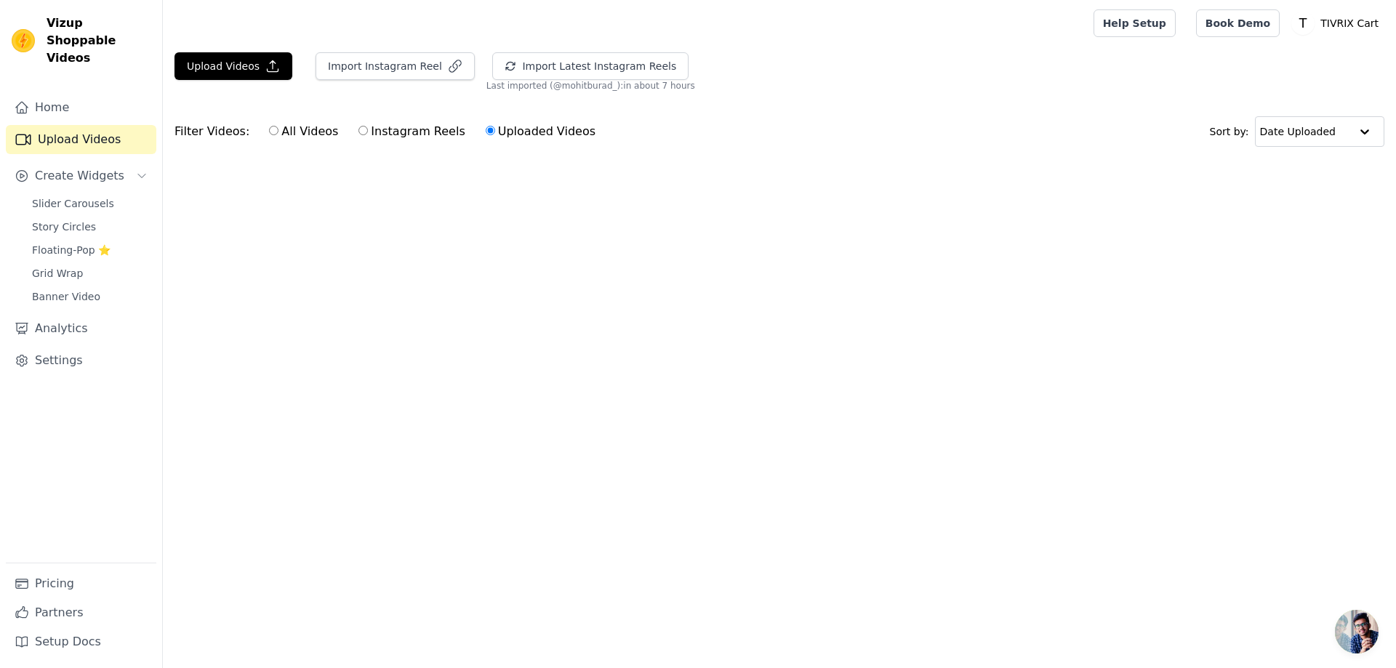
click at [486, 218] on html "Vizup Shoppable Videos Home Upload Videos Create Widgets Slider Carousels Story…" at bounding box center [698, 109] width 1396 height 218
click at [220, 138] on div "Filter Videos: All Videos Instagram Reels Uploaded Videos" at bounding box center [389, 131] width 429 height 33
click at [261, 138] on div "All Videos Instagram Reels Uploaded Videos" at bounding box center [432, 131] width 343 height 33
click at [268, 136] on label "All Videos" at bounding box center [303, 131] width 71 height 19
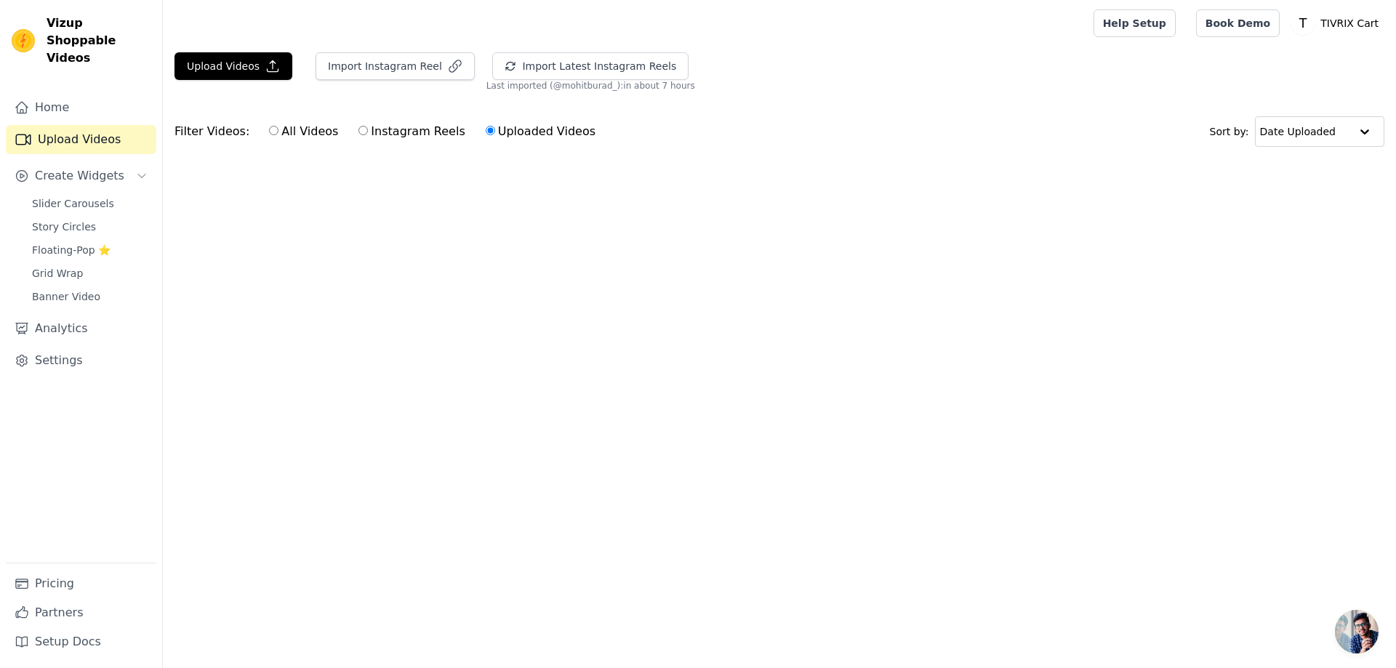
click at [269, 135] on input "All Videos" at bounding box center [273, 130] width 9 height 9
radio input "true"
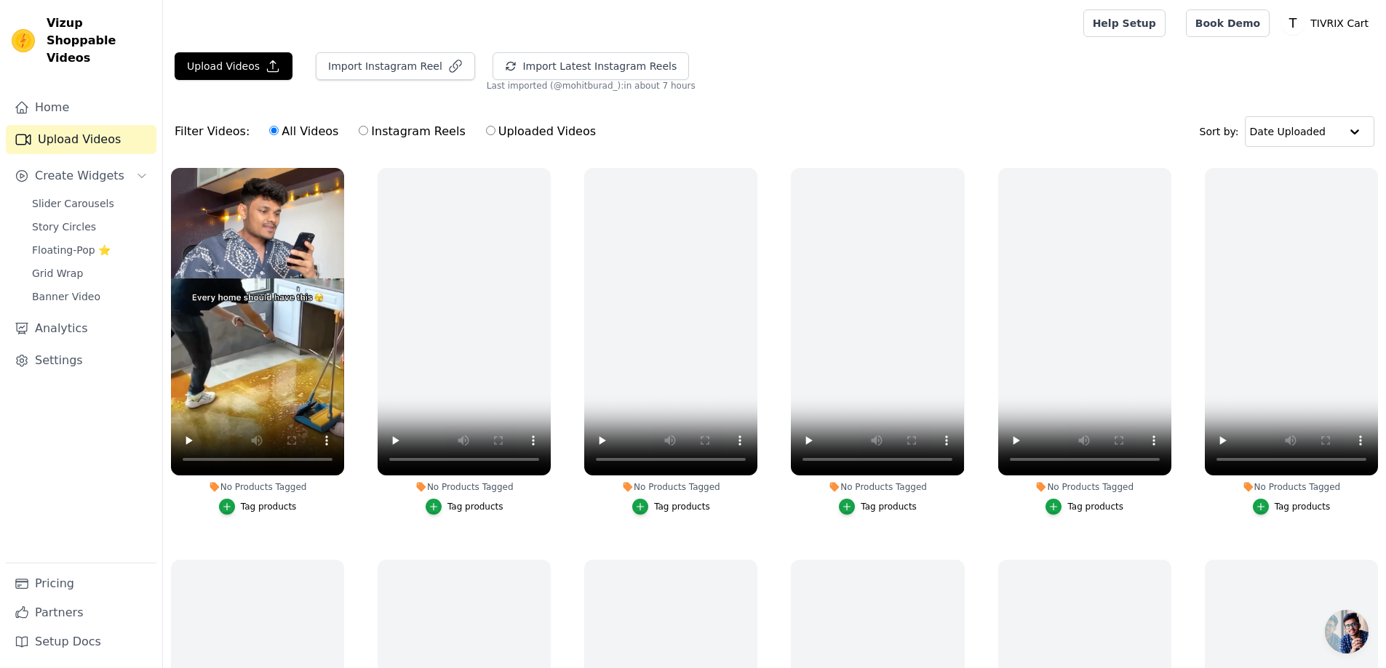
click at [254, 513] on button "Tag products" at bounding box center [258, 507] width 78 height 16
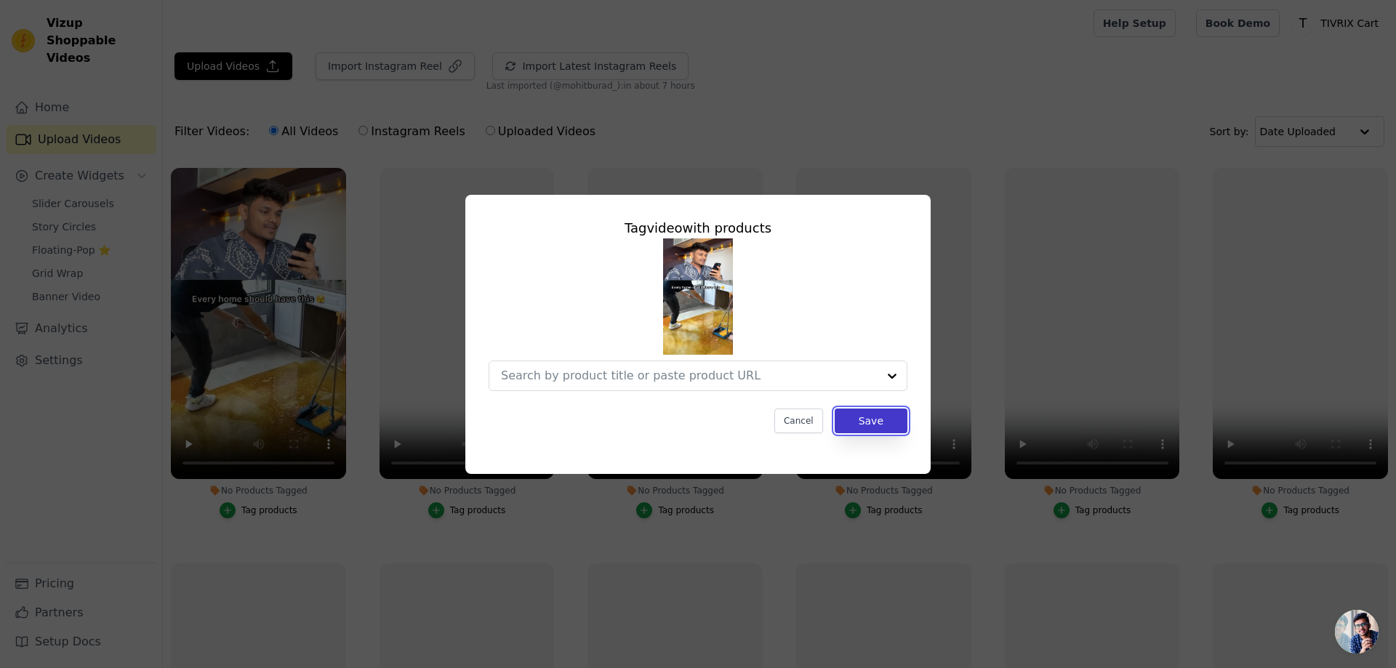
click at [858, 428] on button "Save" at bounding box center [871, 421] width 73 height 25
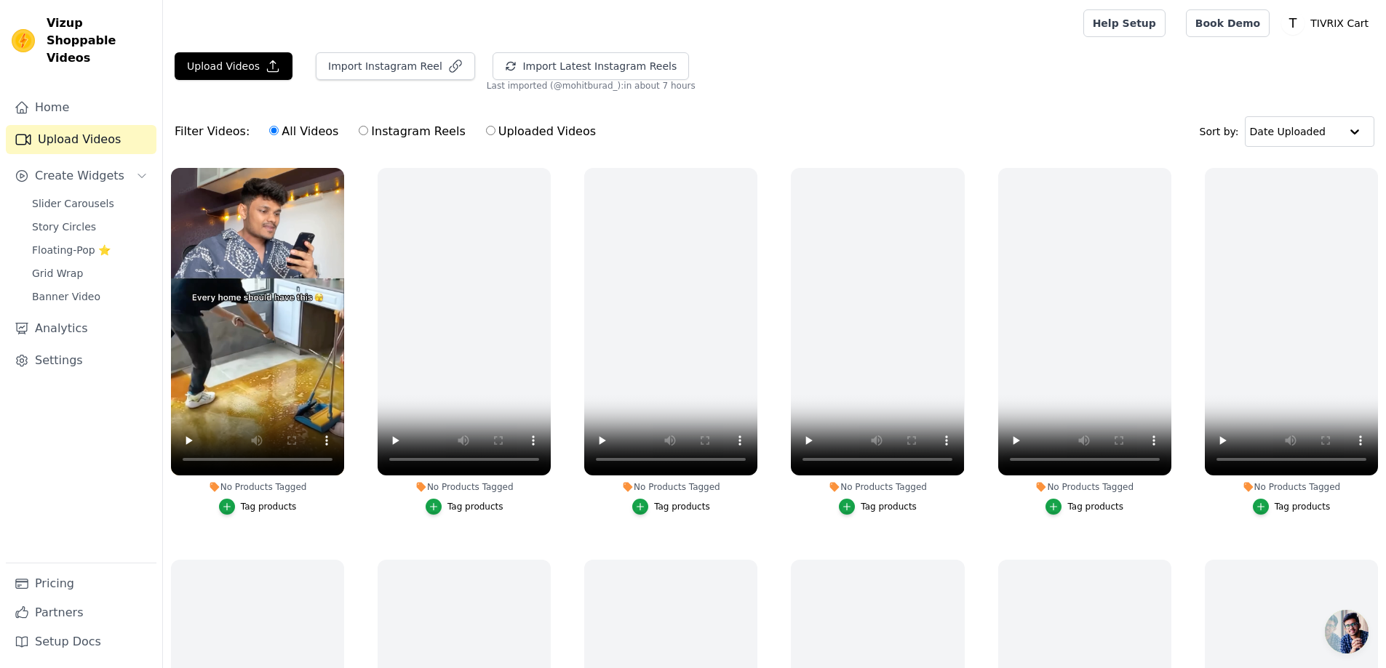
click at [247, 507] on div "Tag products" at bounding box center [269, 507] width 56 height 12
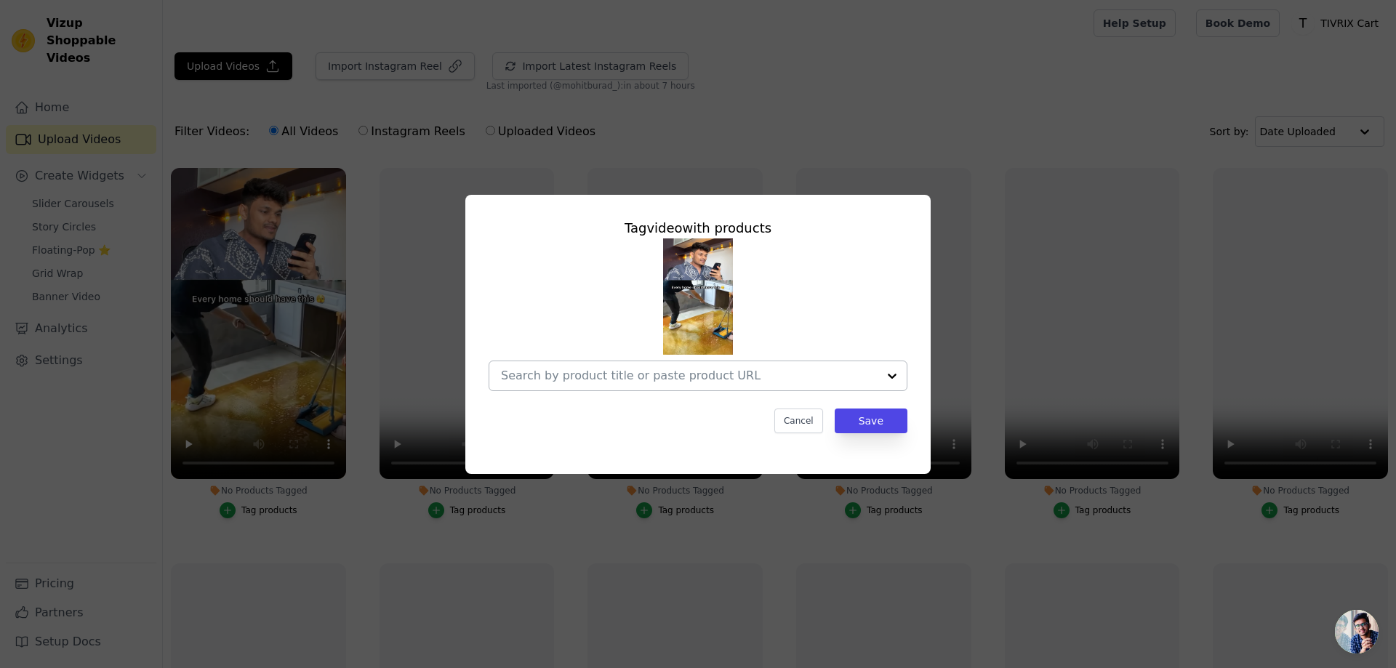
click at [626, 377] on input "No Products Tagged Tag video with products Cancel Save Tag products" at bounding box center [689, 376] width 377 height 14
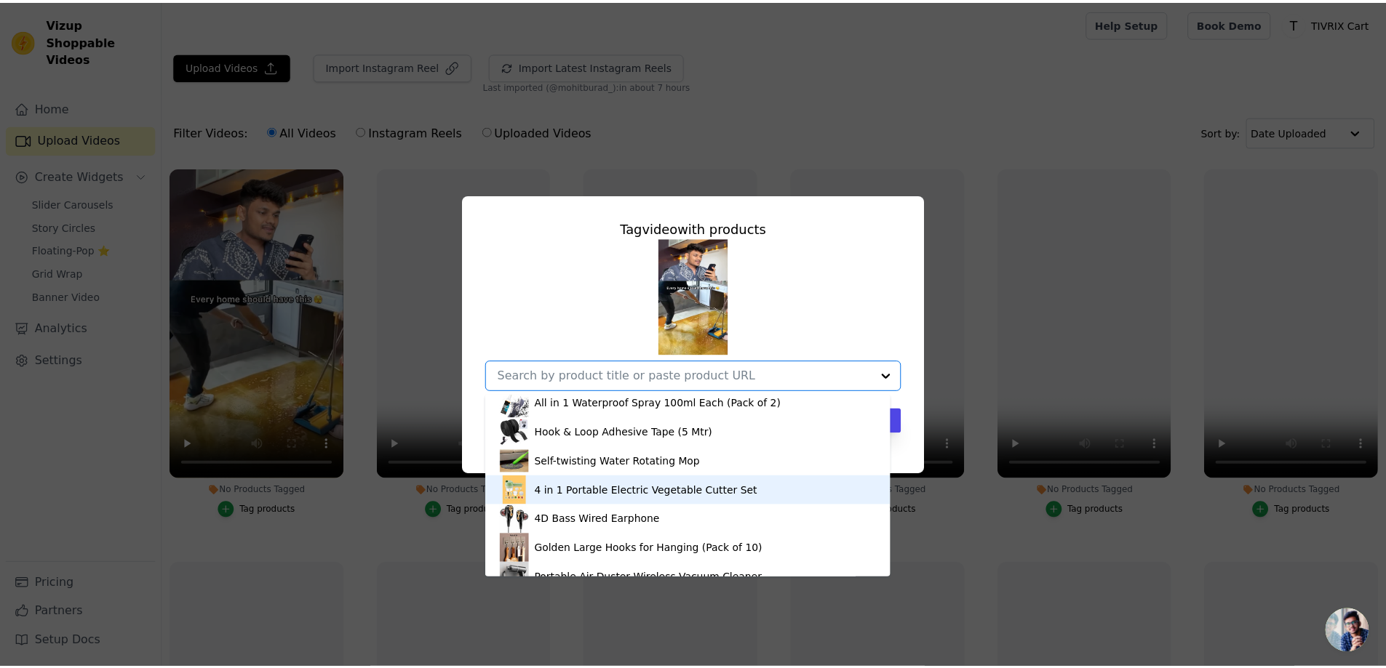
scroll to position [108, 0]
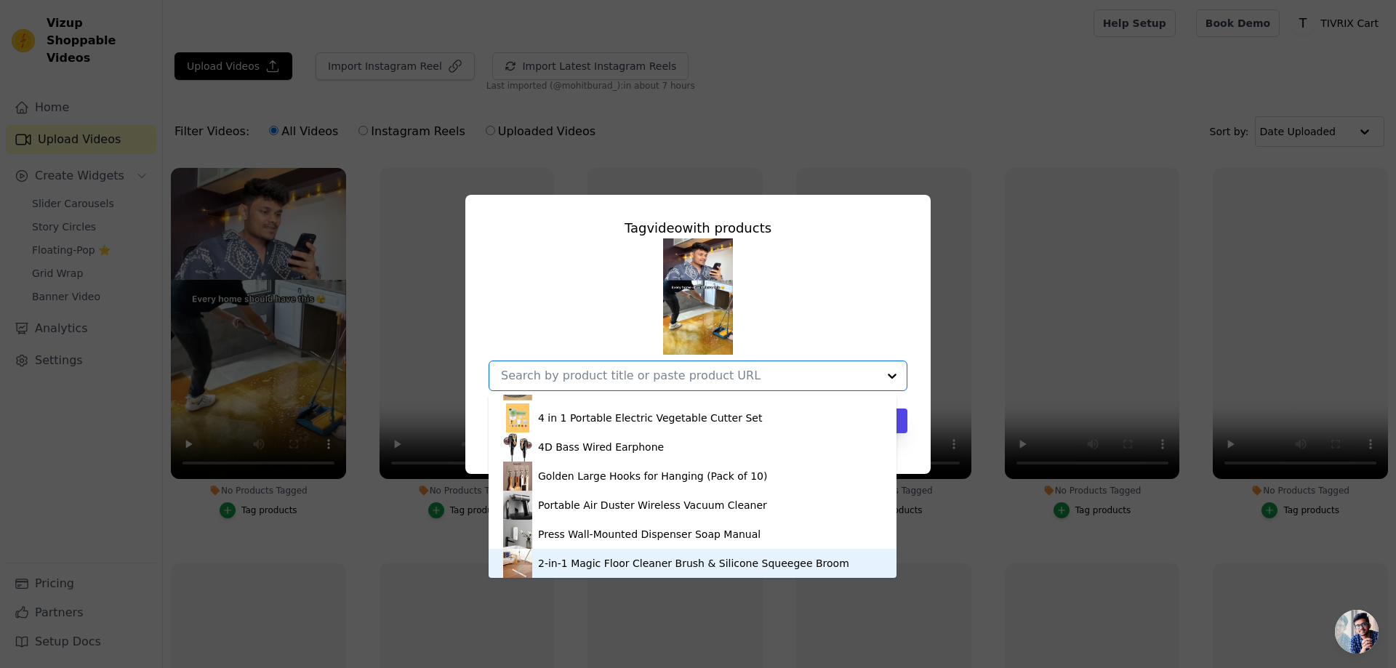
click at [617, 556] on div "2-in-1 Magic Floor Cleaner Brush & Silicone Squeegee Broom" at bounding box center [693, 563] width 311 height 15
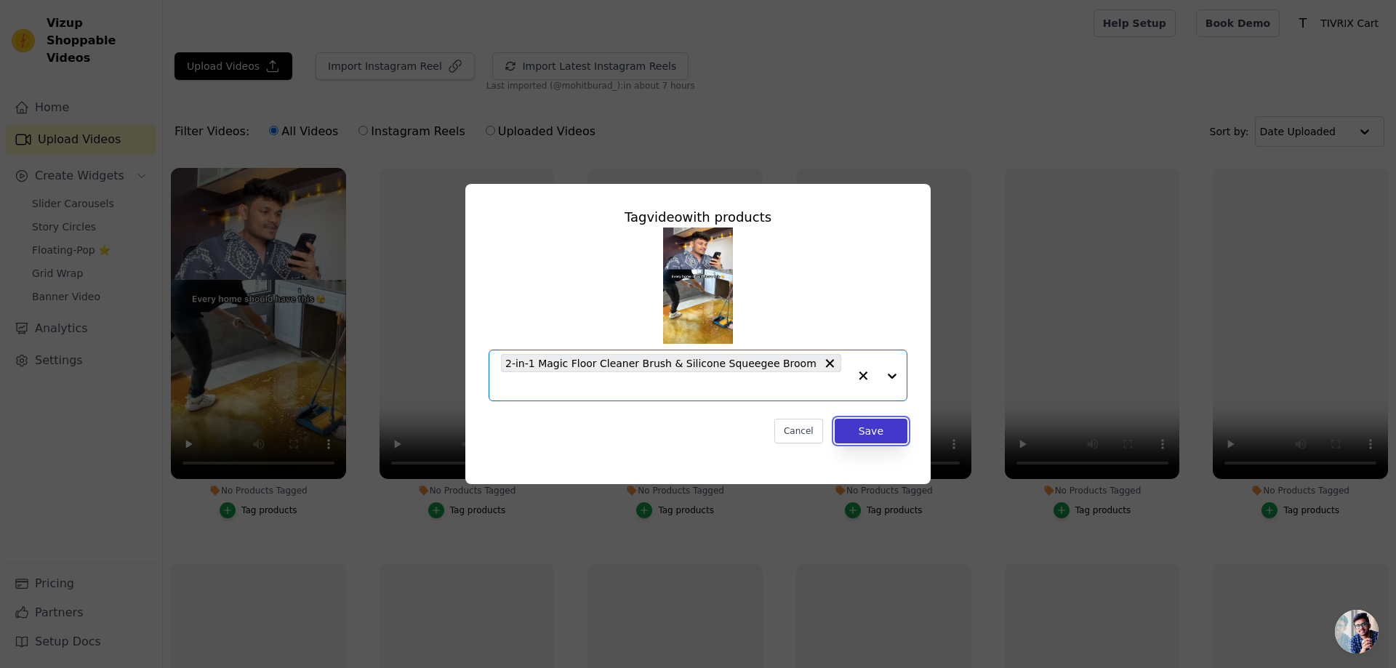
click at [863, 423] on button "Save" at bounding box center [871, 431] width 73 height 25
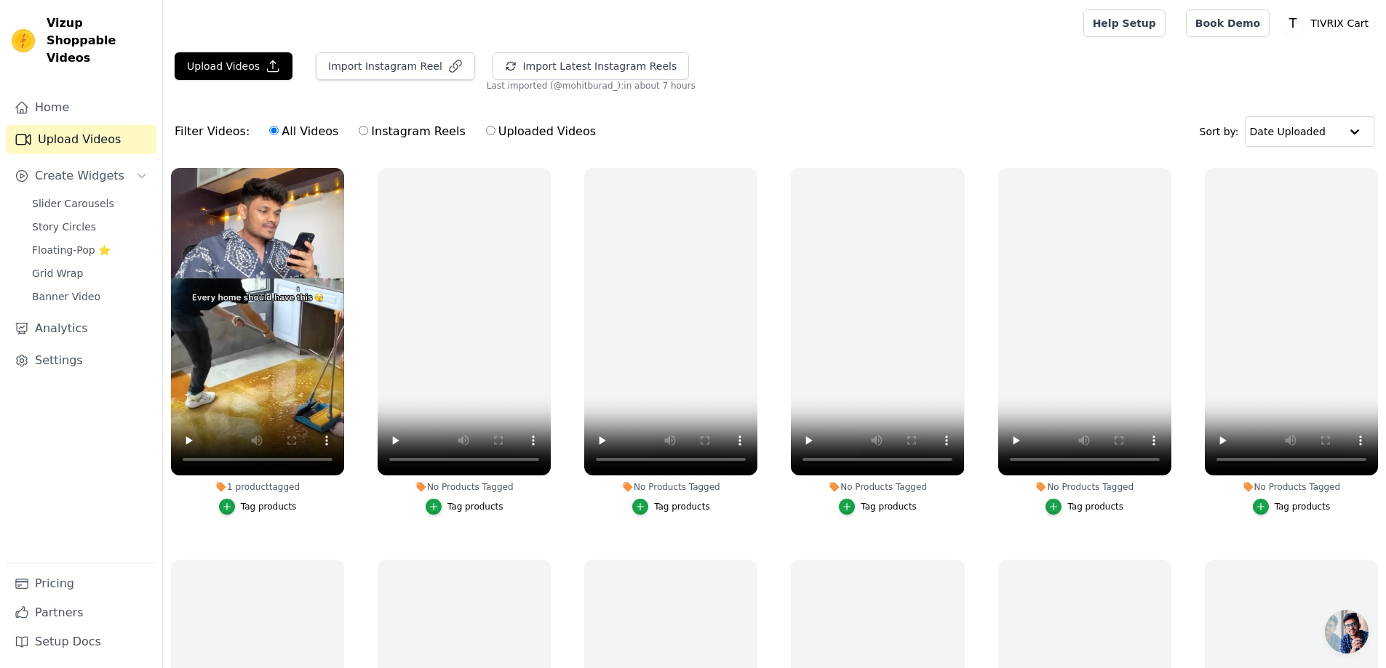
click at [533, 516] on label "No Products Tagged Tag products" at bounding box center [464, 344] width 175 height 354
click at [79, 125] on link "Upload Videos" at bounding box center [81, 139] width 151 height 29
click at [84, 94] on link "Home" at bounding box center [81, 107] width 151 height 29
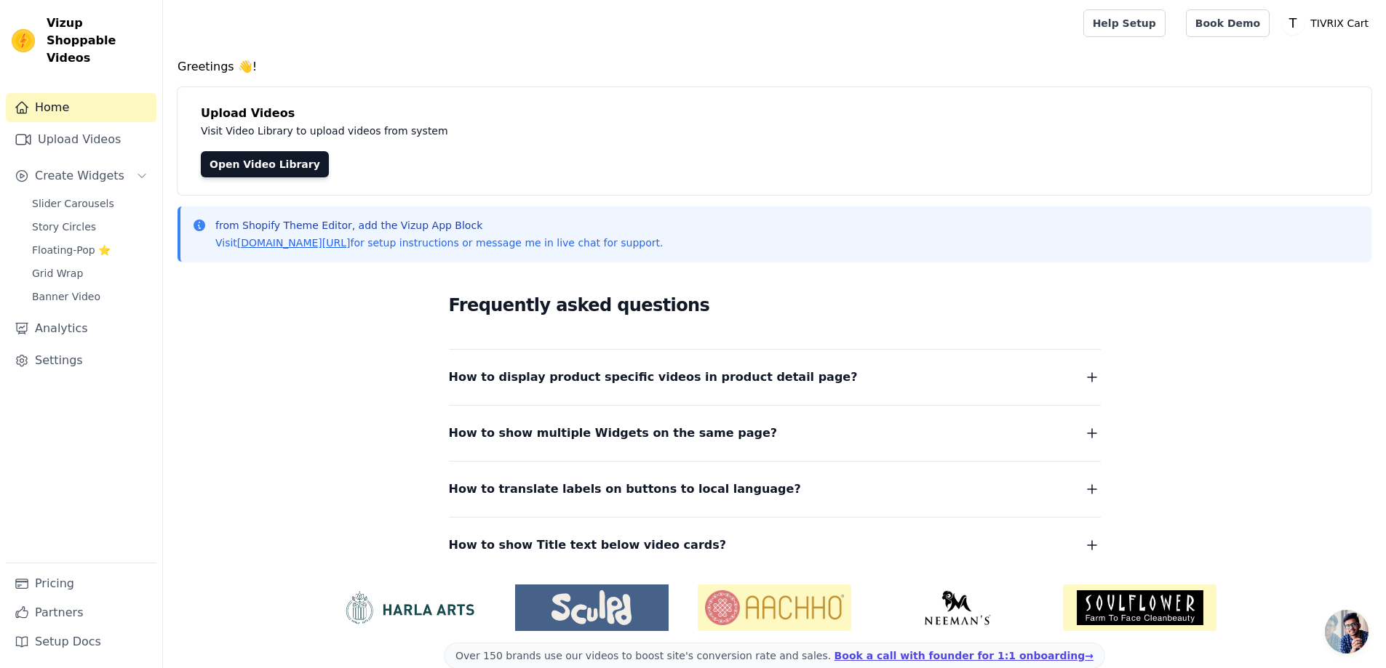
click at [535, 166] on div "Open Video Library" at bounding box center [774, 164] width 1147 height 26
click at [1297, 25] on text "T" at bounding box center [1292, 23] width 9 height 15
click at [1276, 63] on link "Settings" at bounding box center [1304, 60] width 140 height 26
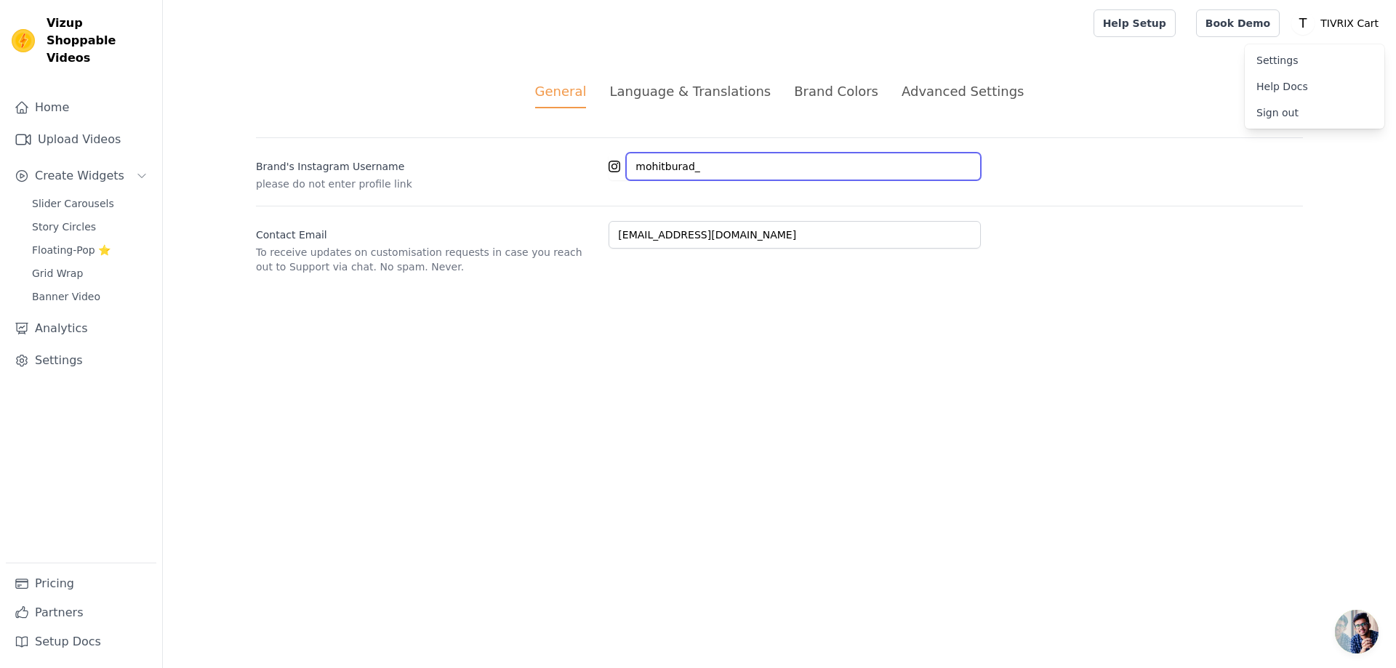
click at [816, 170] on input "mohitburad_" at bounding box center [803, 167] width 355 height 28
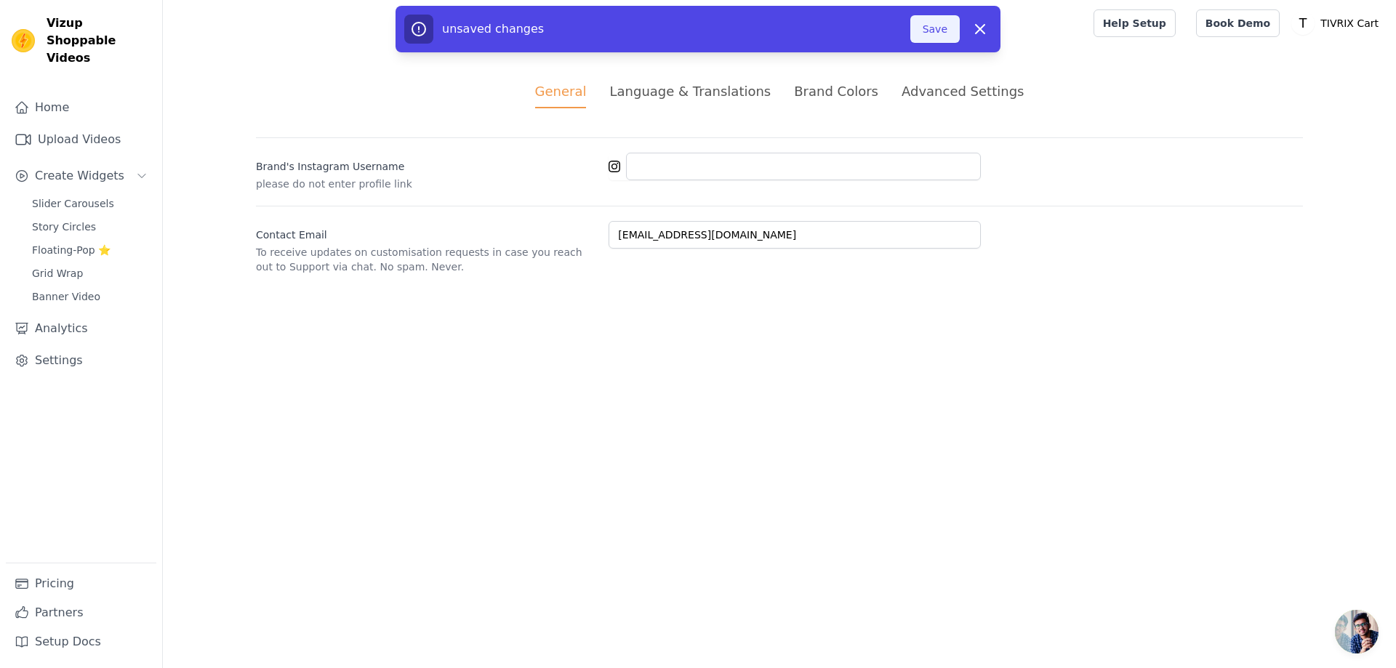
click at [935, 36] on button "Save" at bounding box center [935, 29] width 49 height 28
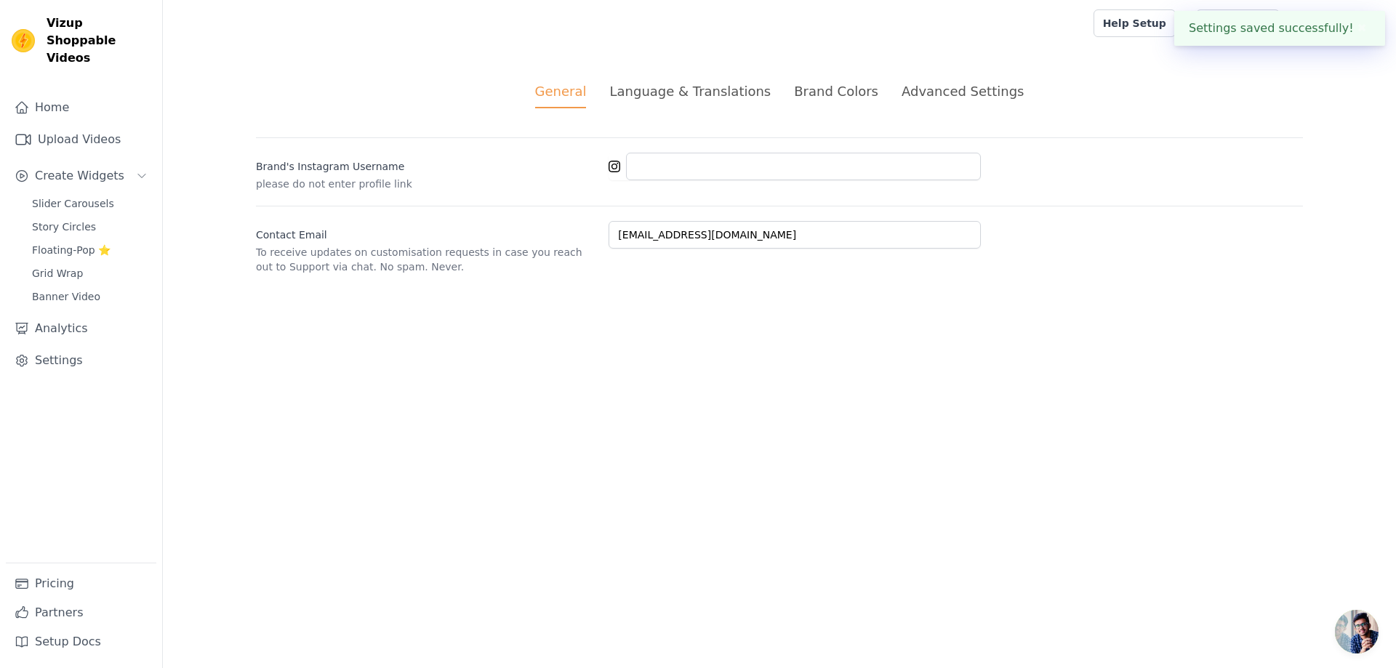
click at [1206, 209] on div "Contact Email To receive updates on customisation requests in case you reach ou…" at bounding box center [779, 240] width 1047 height 68
click at [77, 132] on link "Upload Videos" at bounding box center [81, 139] width 151 height 29
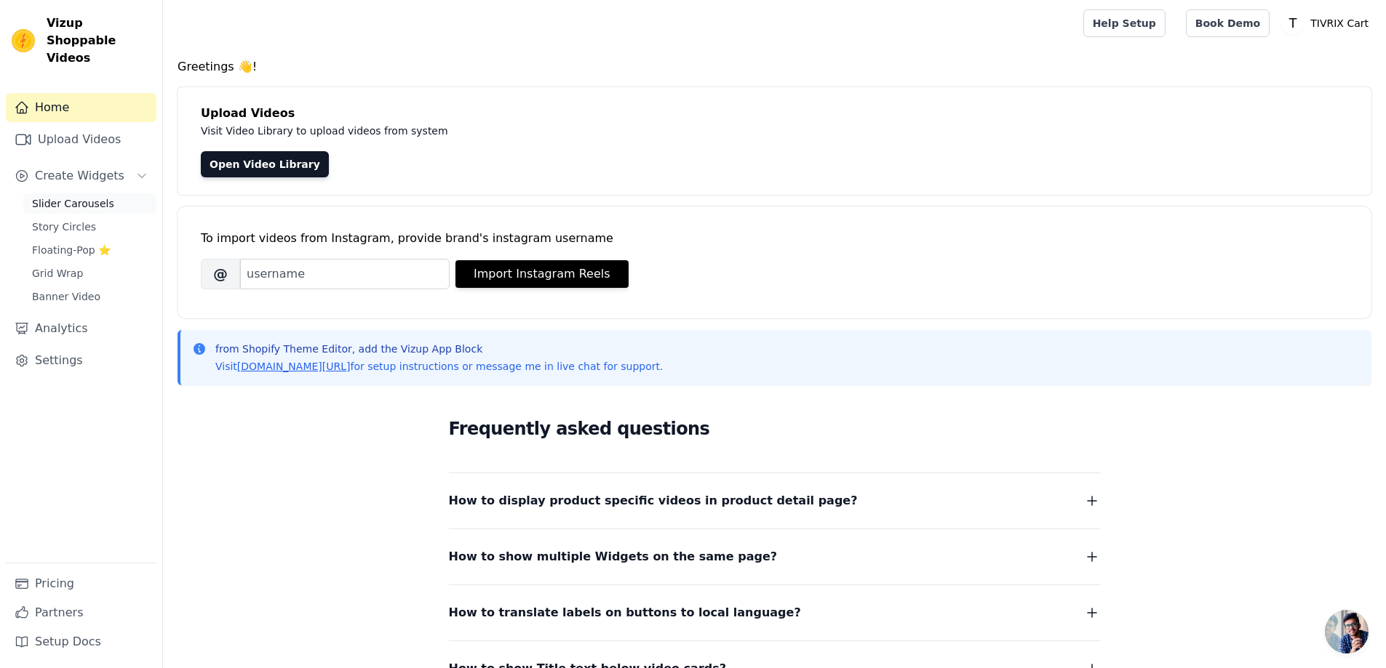
click at [88, 196] on span "Slider Carousels" at bounding box center [73, 203] width 82 height 15
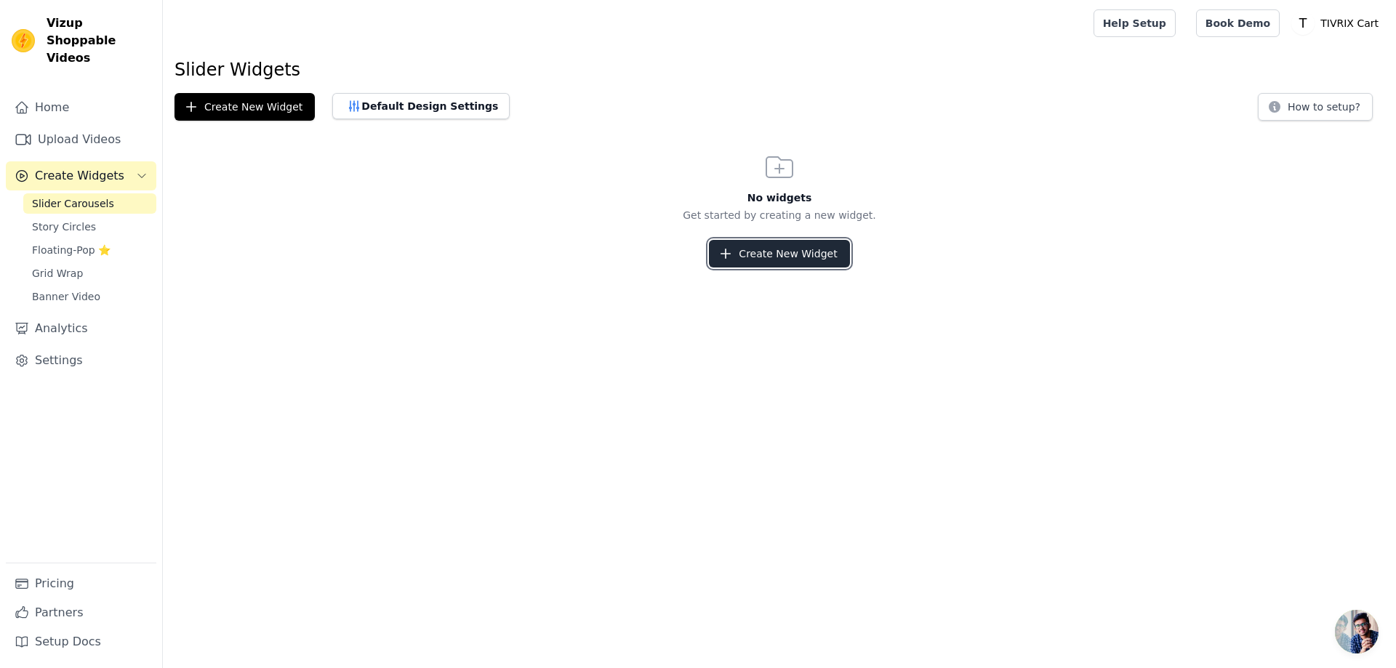
click at [772, 264] on button "Create New Widget" at bounding box center [779, 254] width 140 height 28
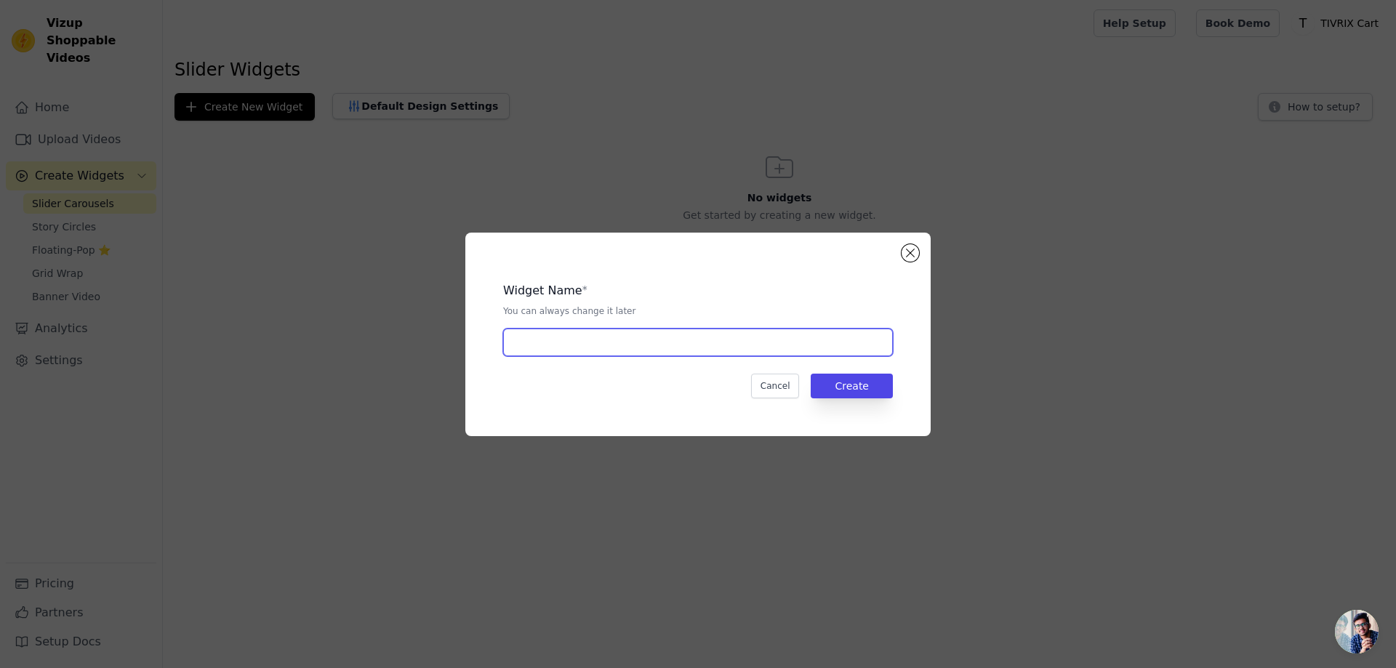
click at [687, 347] on input "text" at bounding box center [698, 343] width 390 height 28
click at [777, 382] on button "Cancel" at bounding box center [775, 386] width 49 height 25
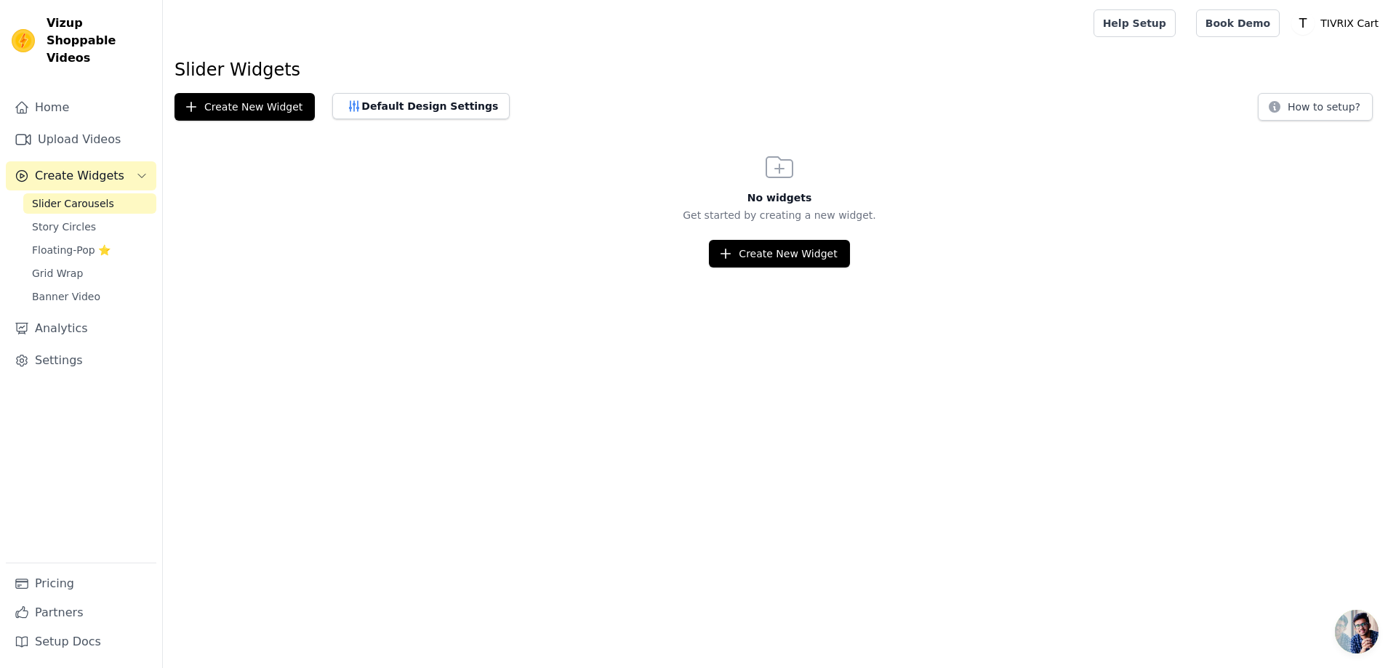
click at [751, 258] on button "Create New Widget" at bounding box center [779, 254] width 140 height 28
click input "text"
type input "Trendings"
click button "Create"
click div "Home Page"
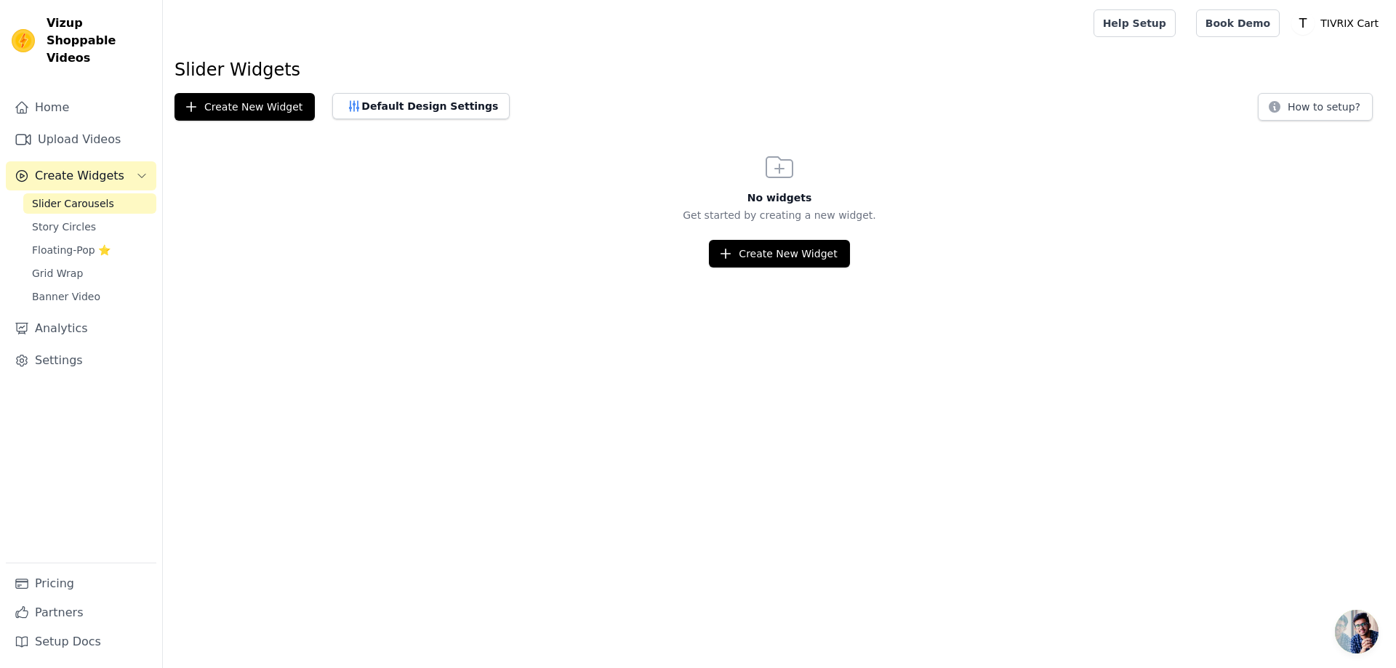
click div "Home Page"
click input "Home Page"
checkbox input "true"
click input "Product Page"
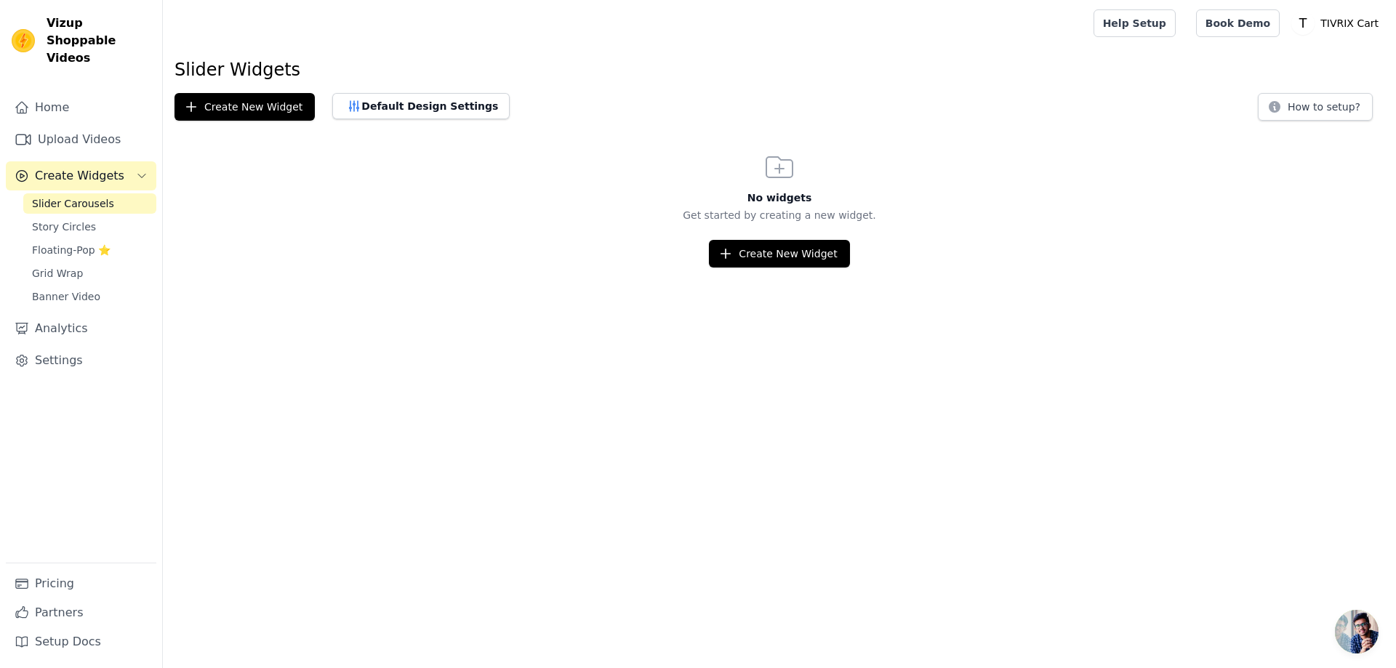
checkbox input "false"
click button "Add Videos to Widget"
click video
click li "1 product tagged Select"
click input "1 product tagged Select"
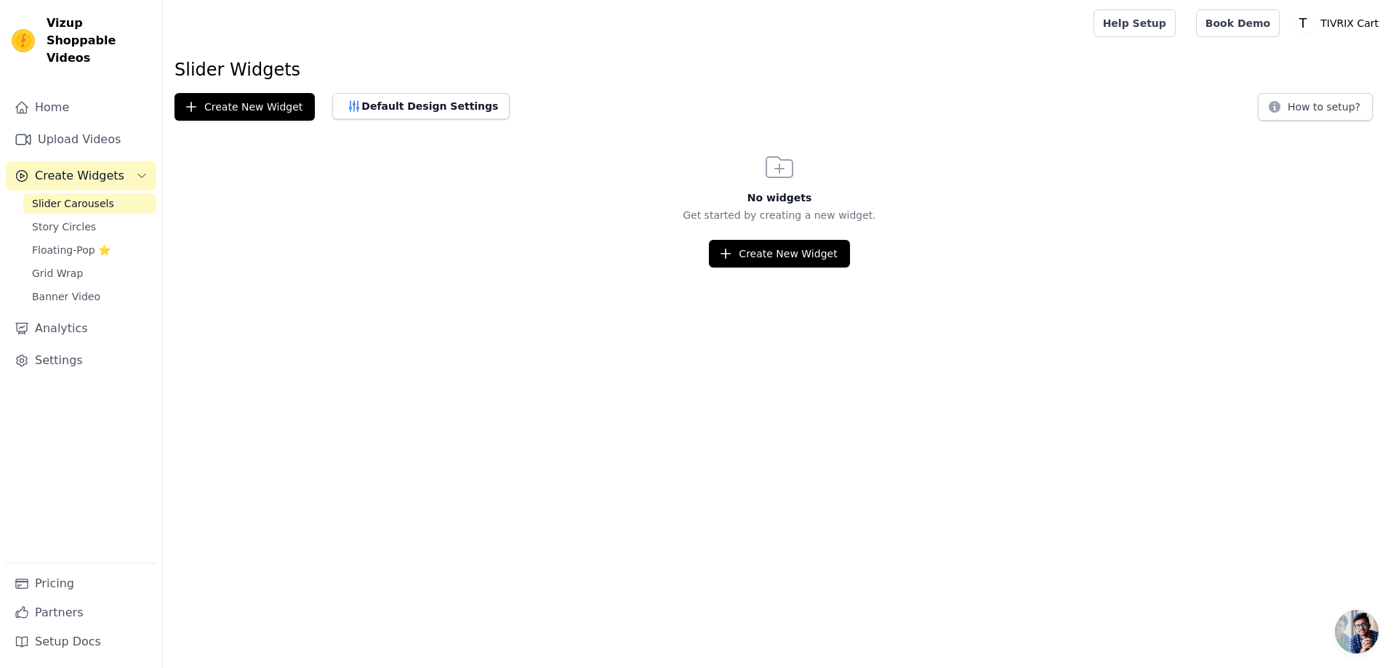
click button "Save"
click icon
click div "Filter Videos: All Videos Instagram Reels Uploaded Videos Sort by: Date Uploade…"
click button "Close modal"
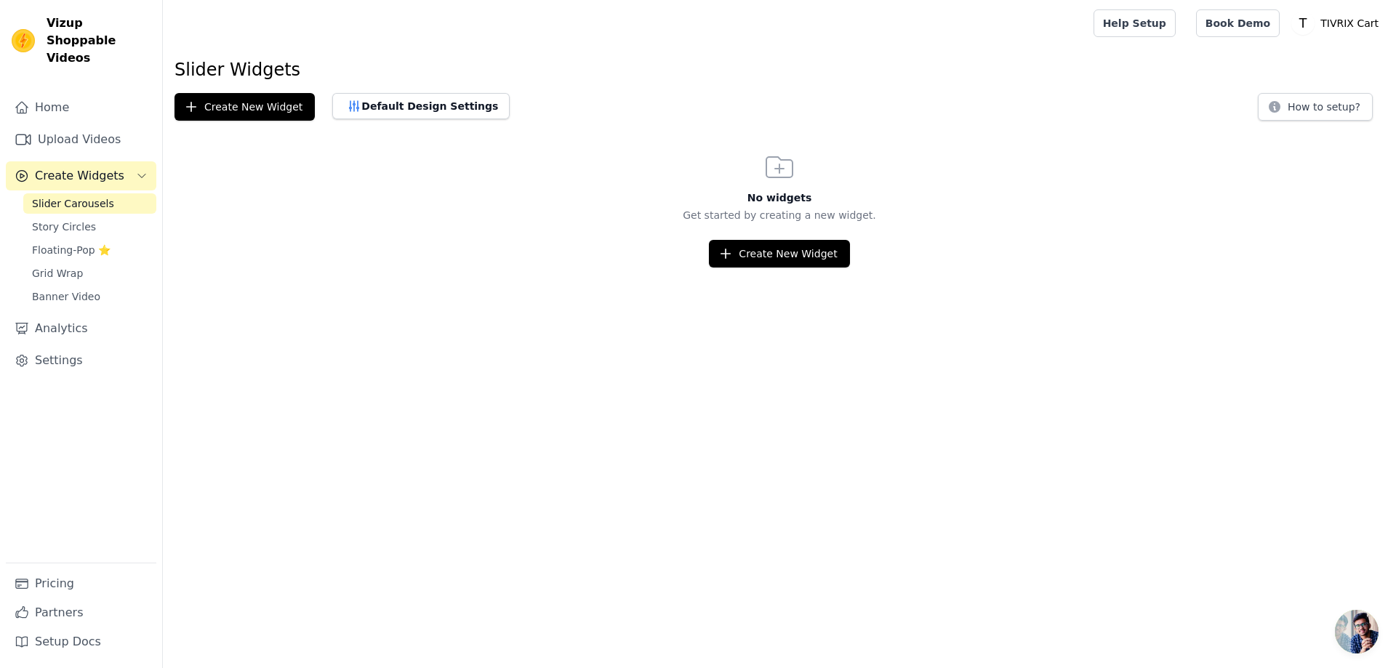
click div "Click "Add Videos to Widget" button above and choose videos for this widget fro…"
click button "Add Videos to Widget"
click li "1 product tagged Select"
click input "1 product tagged Select"
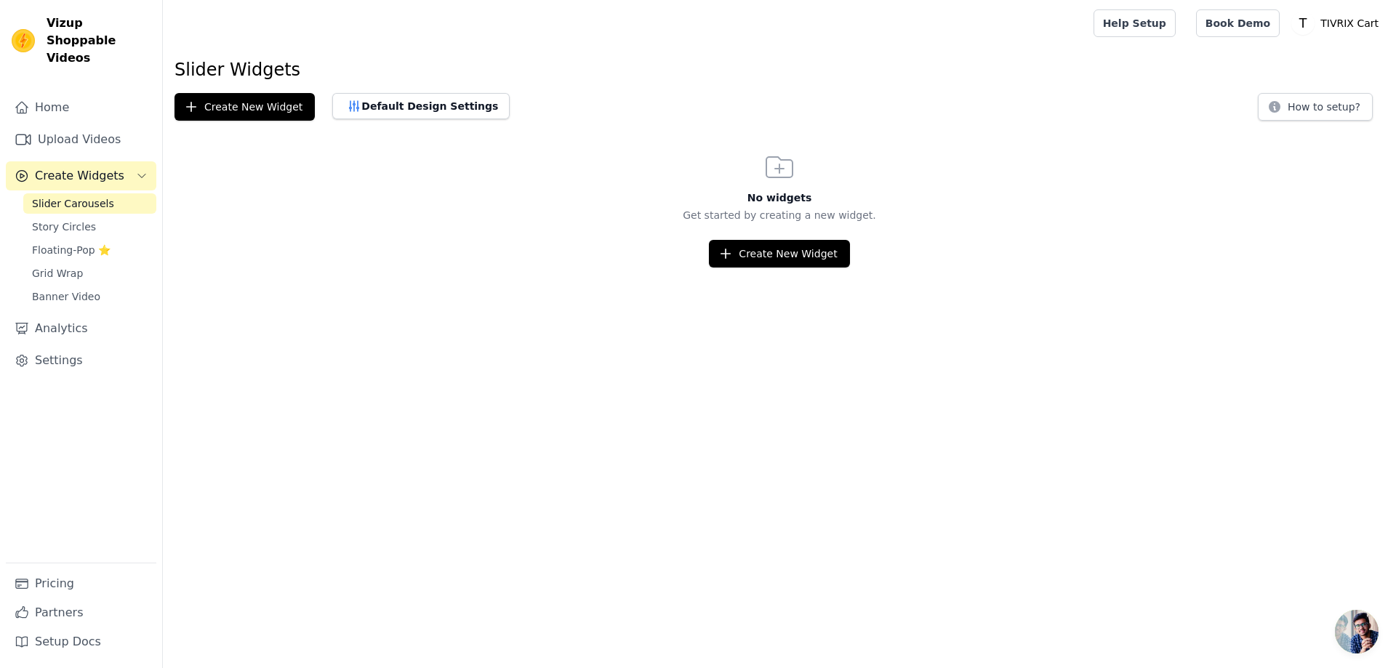
click button "Add To Widget"
click icon "button"
click img
click input "Click Here To Upload New Preview Image Each image file can be upto 0.5MB size. …"
click button "Close modal"
